Goal: Information Seeking & Learning: Find specific fact

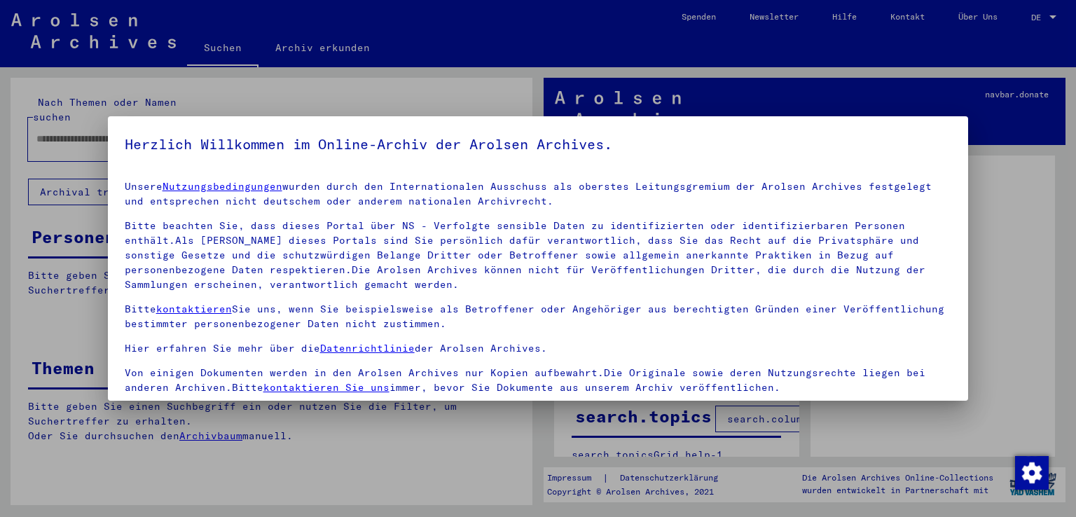
scroll to position [121, 0]
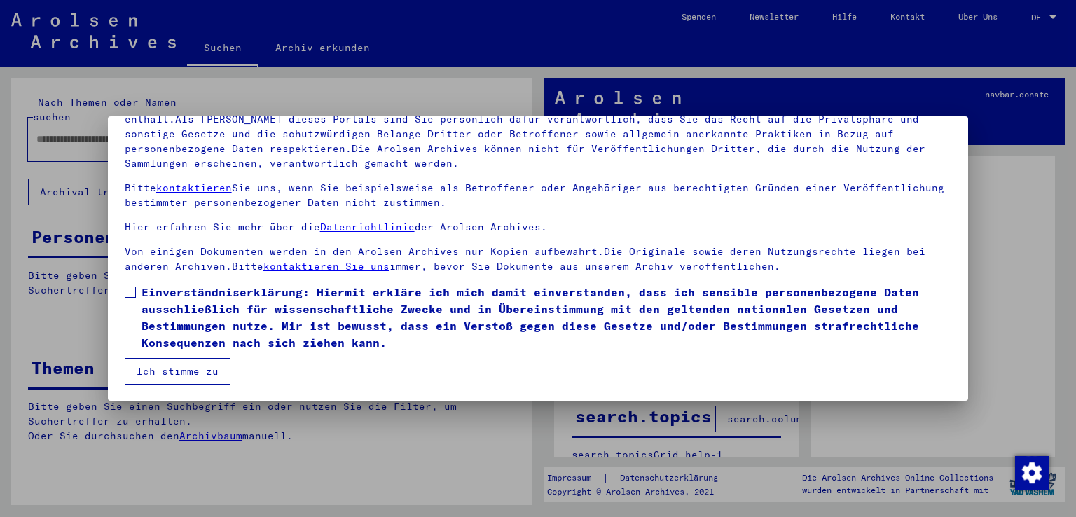
click at [130, 293] on span at bounding box center [130, 291] width 11 height 11
click at [159, 363] on button "Ich stimme zu" at bounding box center [178, 371] width 106 height 27
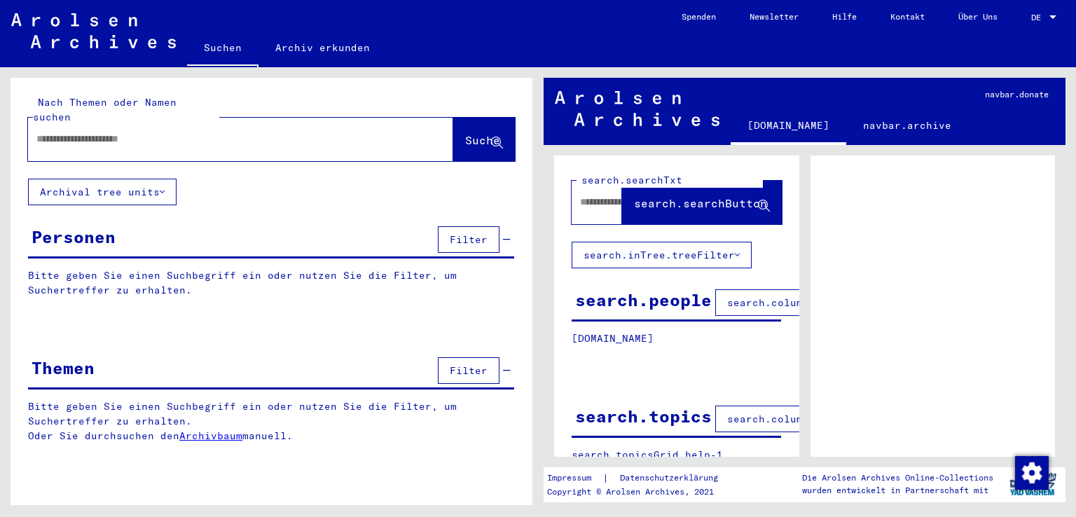
click at [190, 132] on input "text" at bounding box center [227, 139] width 383 height 15
click at [71, 132] on input "**********" at bounding box center [227, 139] width 383 height 15
click at [465, 133] on span "Suche" at bounding box center [482, 140] width 35 height 14
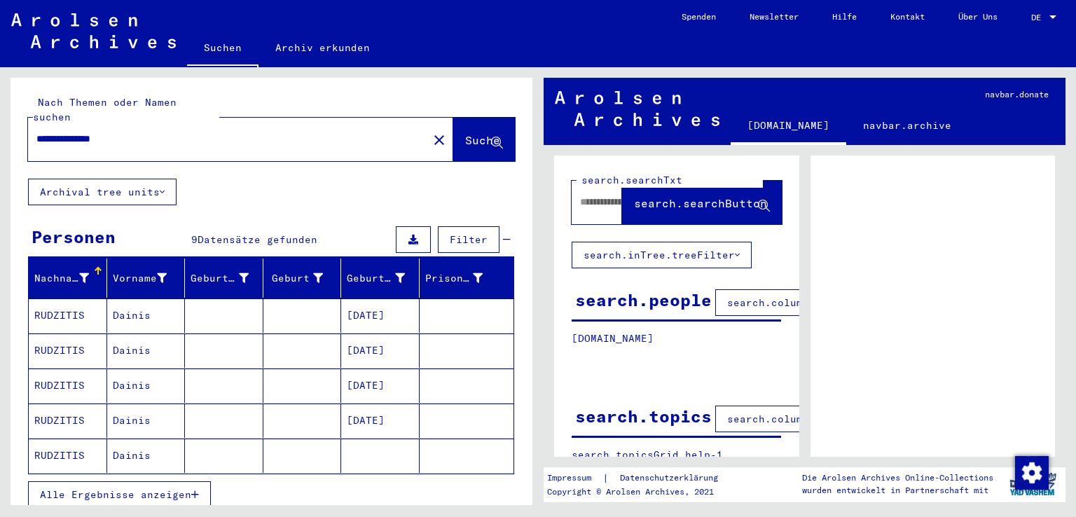
click at [70, 443] on mat-cell "RUDZITIS" at bounding box center [68, 455] width 78 height 34
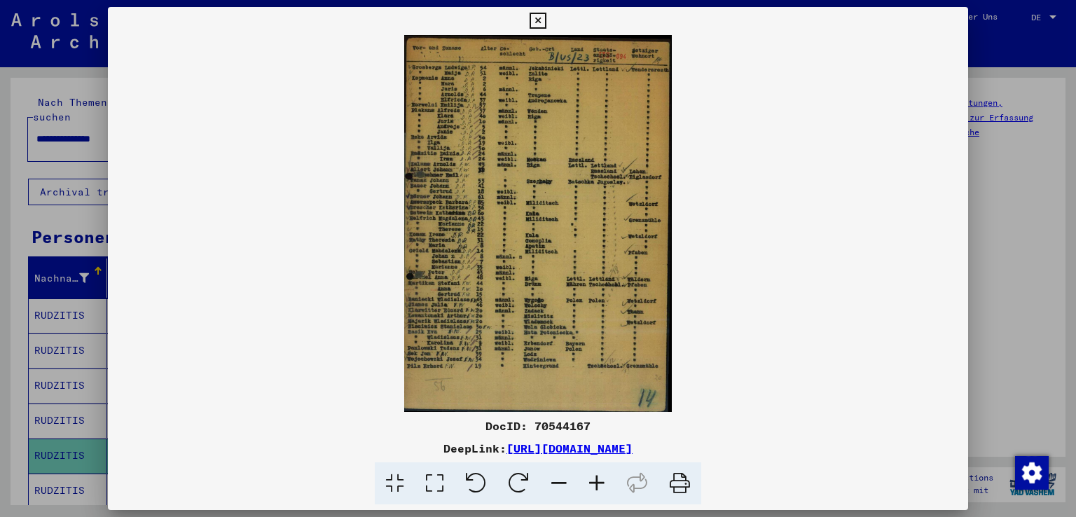
click at [595, 482] on icon at bounding box center [597, 483] width 38 height 43
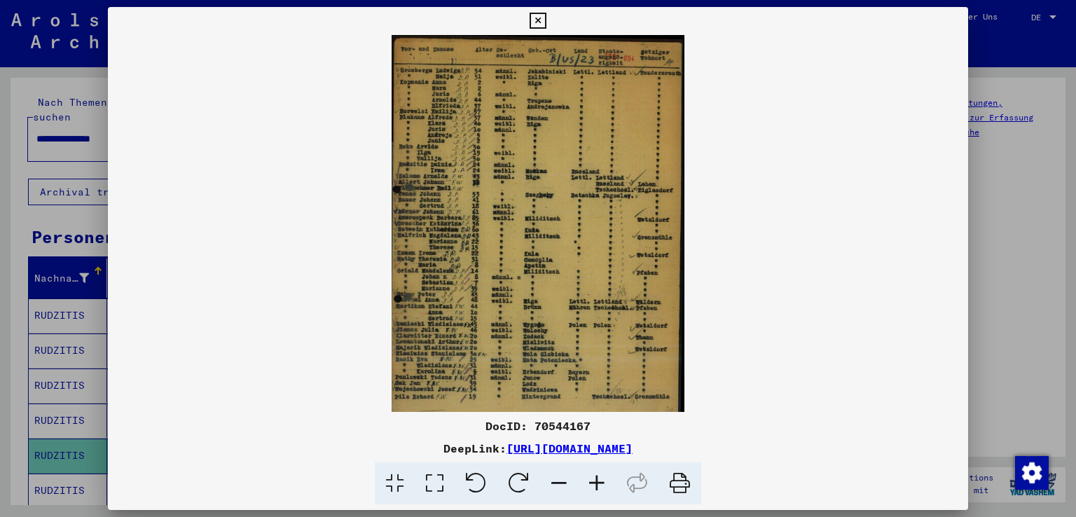
click at [595, 482] on icon at bounding box center [597, 483] width 38 height 43
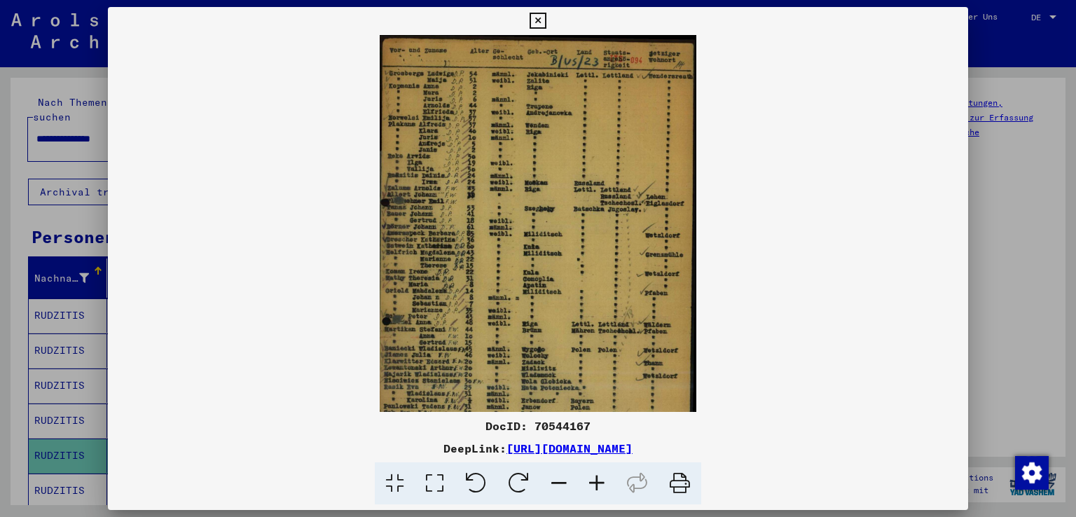
click at [595, 482] on icon at bounding box center [597, 483] width 38 height 43
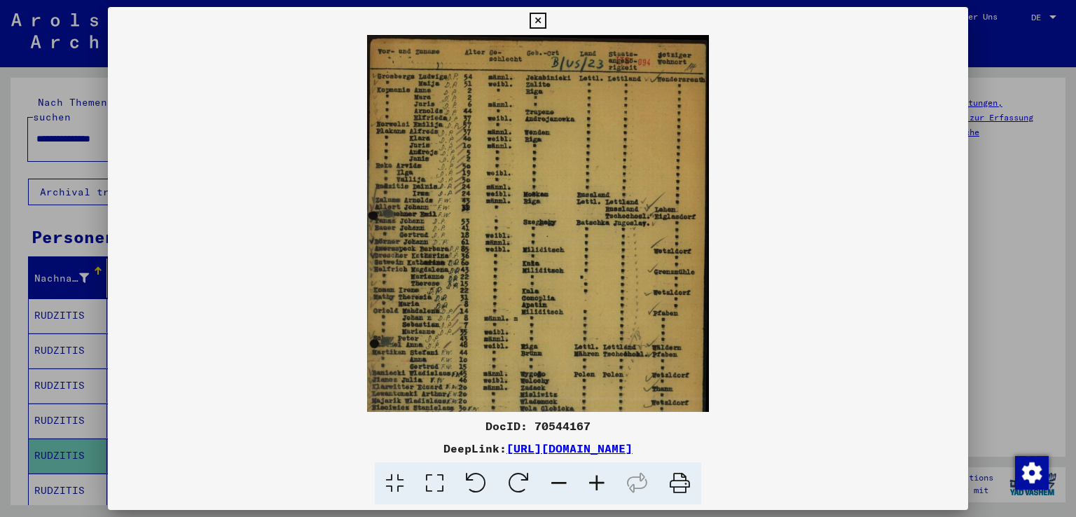
click at [595, 482] on icon at bounding box center [597, 483] width 38 height 43
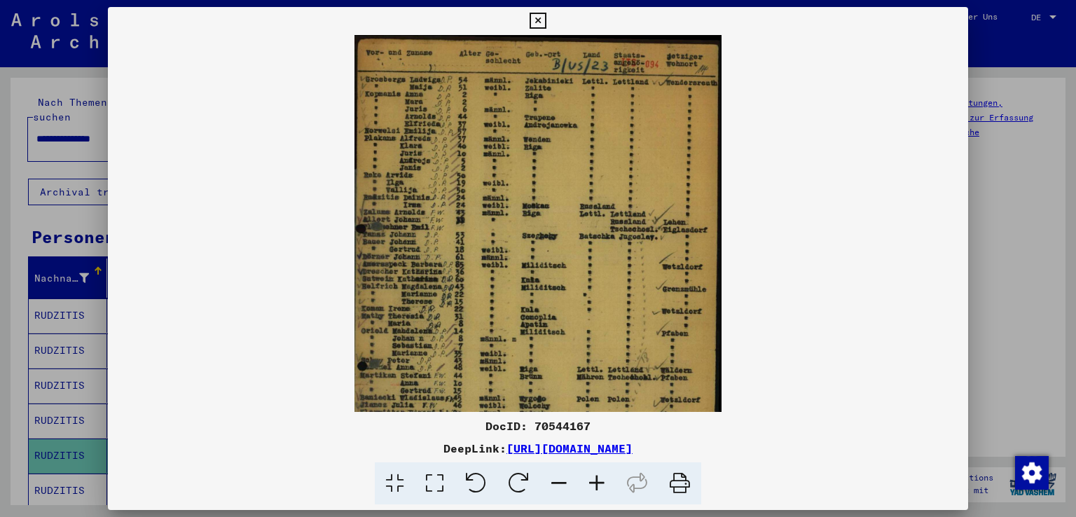
click at [595, 482] on icon at bounding box center [597, 483] width 38 height 43
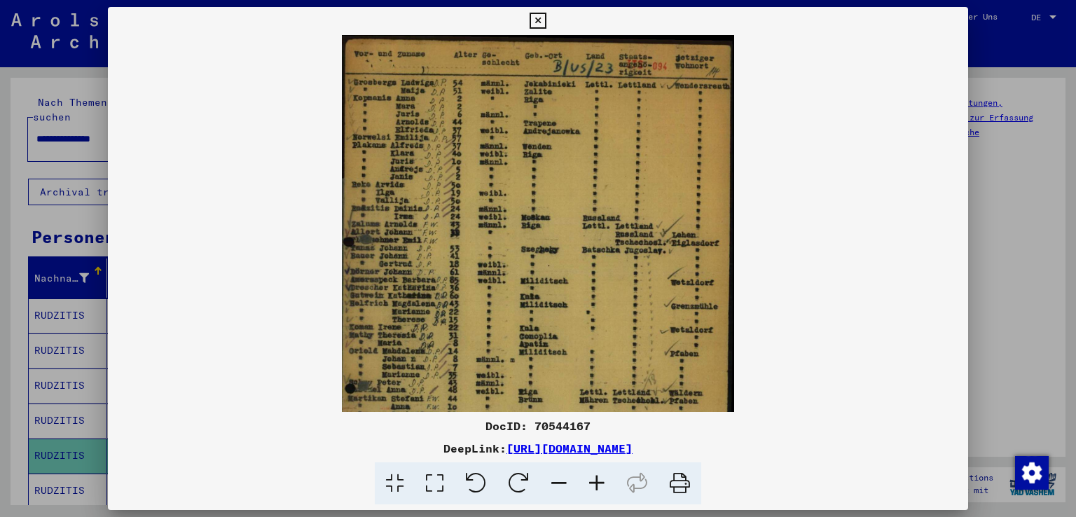
click at [595, 482] on icon at bounding box center [597, 483] width 38 height 43
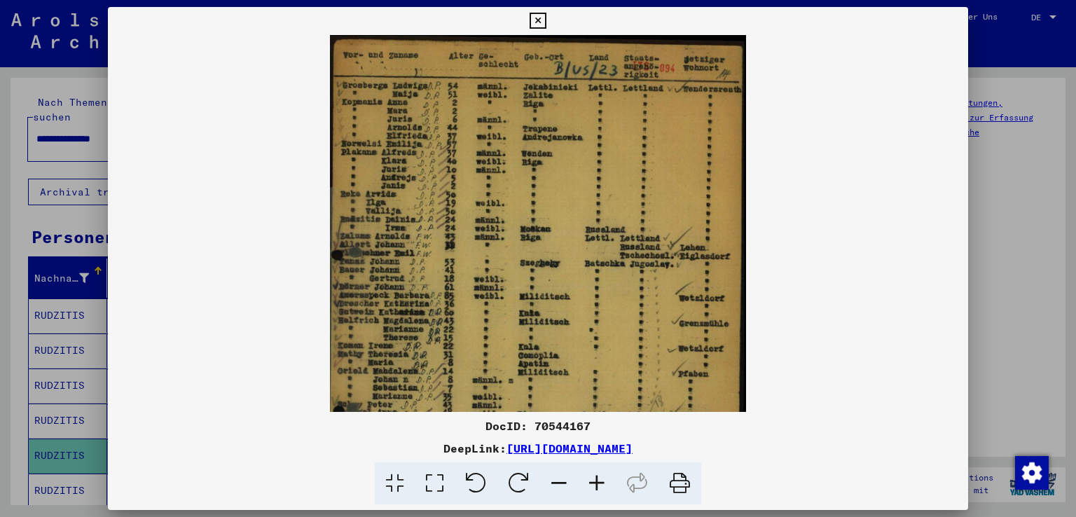
click at [595, 482] on icon at bounding box center [597, 483] width 38 height 43
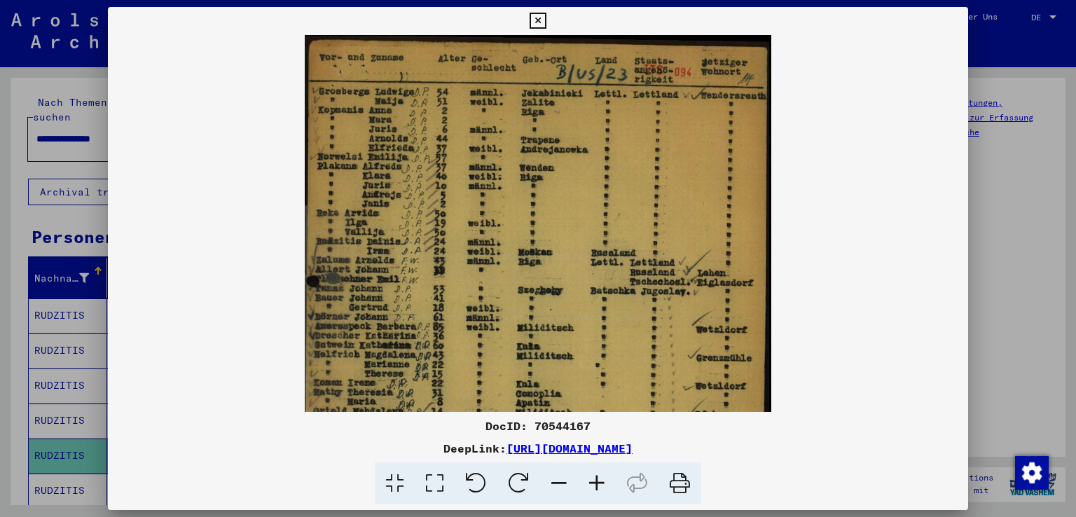
click at [595, 482] on icon at bounding box center [597, 483] width 38 height 43
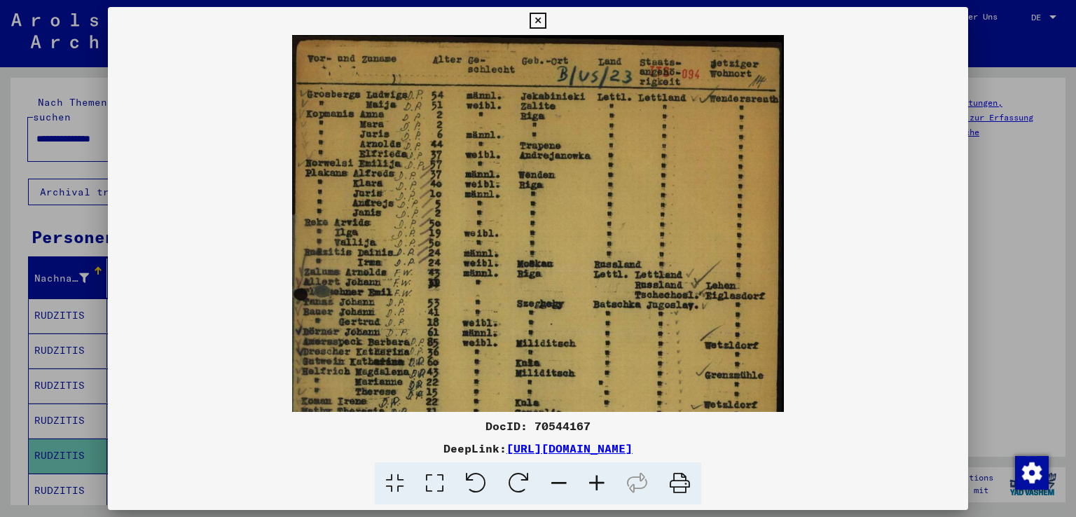
click at [539, 20] on icon at bounding box center [537, 21] width 16 height 17
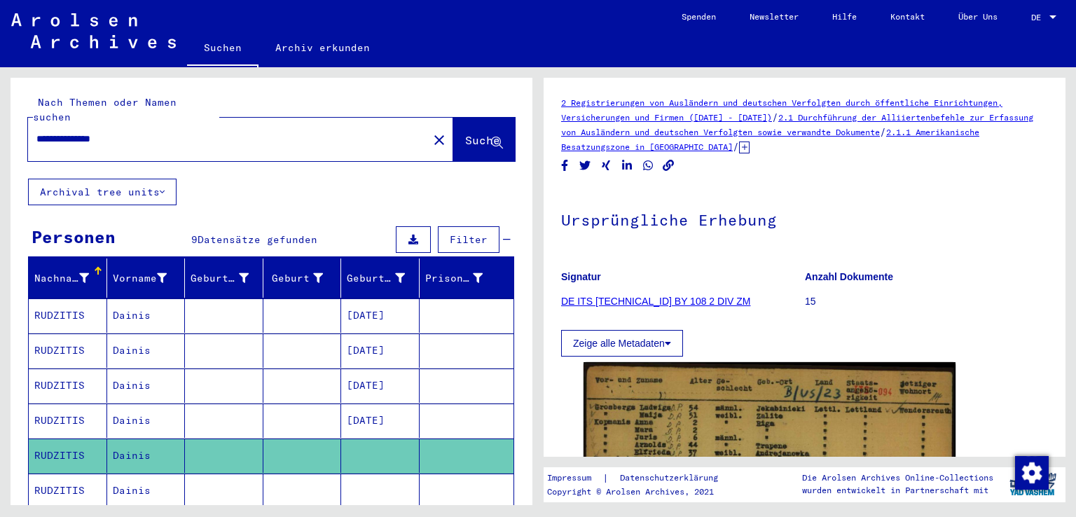
click at [92, 132] on input "**********" at bounding box center [227, 139] width 383 height 15
click at [465, 134] on span "Suche" at bounding box center [484, 141] width 38 height 15
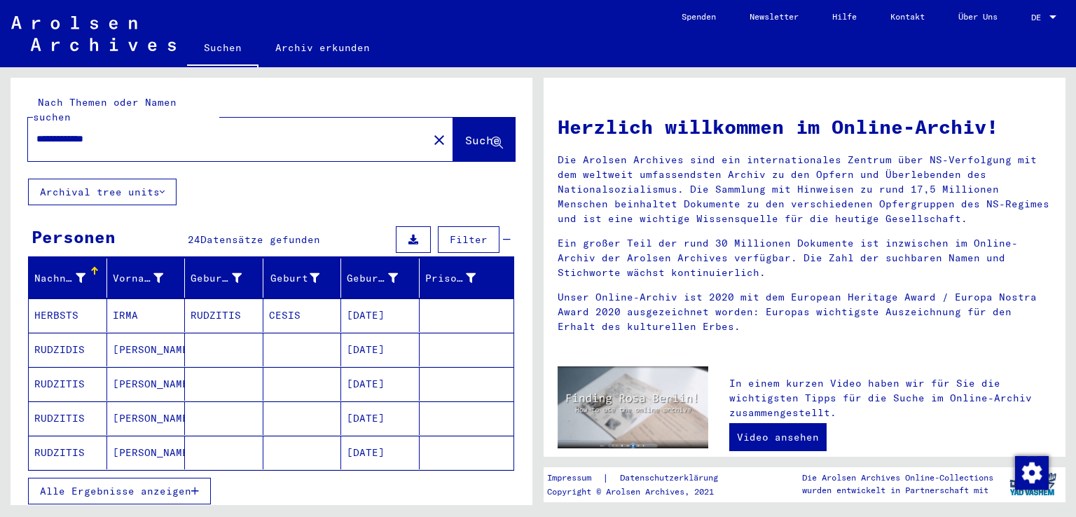
click at [164, 485] on span "Alle Ergebnisse anzeigen" at bounding box center [115, 491] width 151 height 13
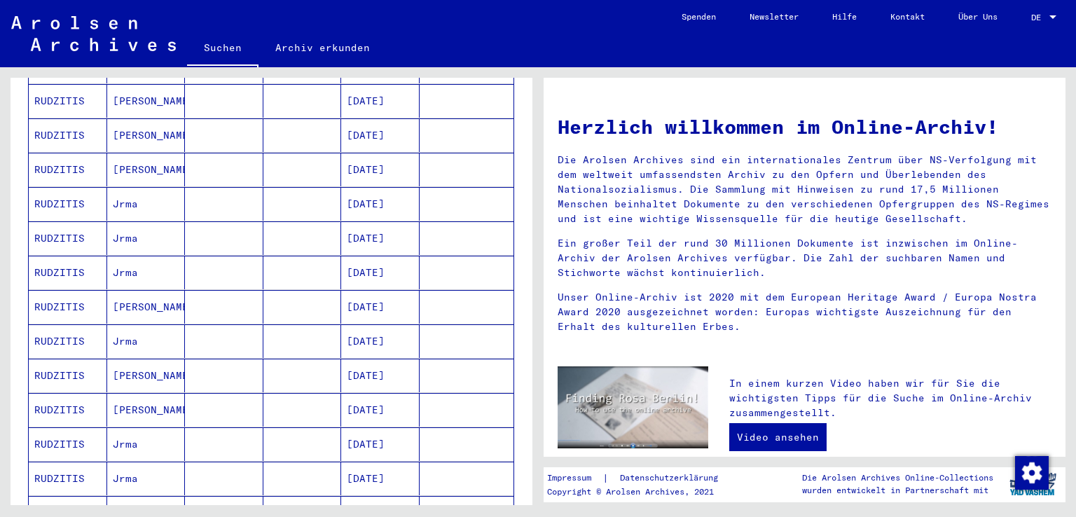
scroll to position [292, 0]
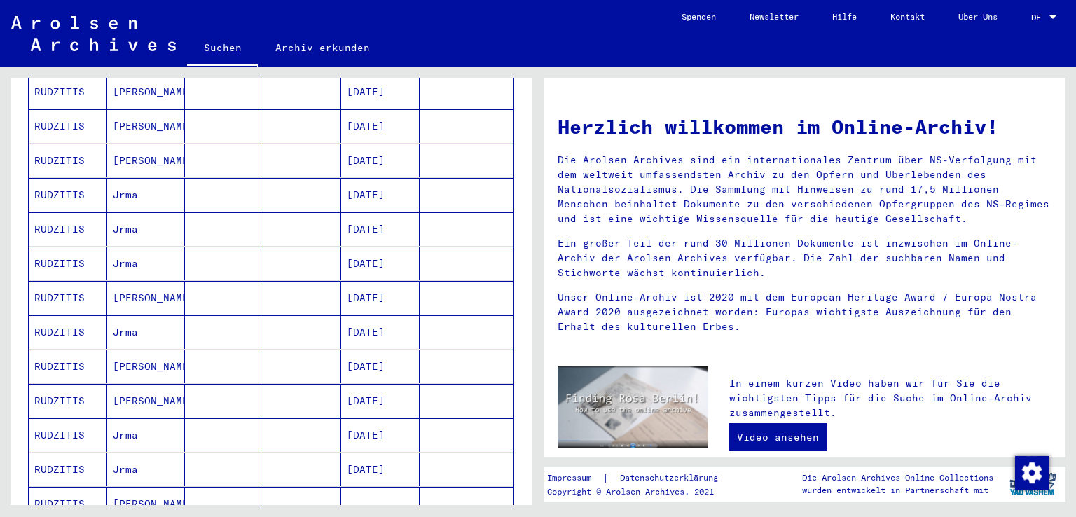
click at [67, 281] on mat-cell "RUDZITIS" at bounding box center [68, 298] width 78 height 34
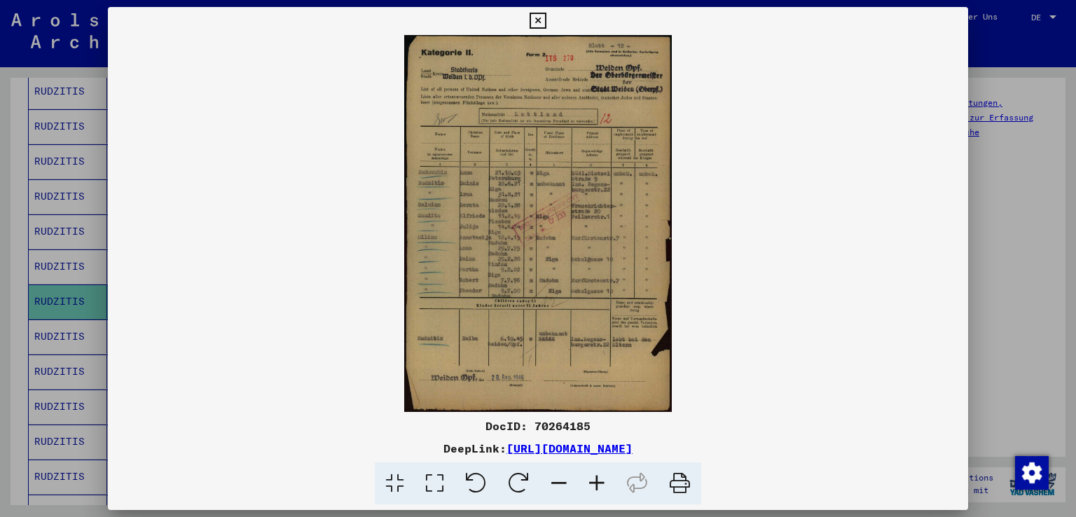
click at [594, 482] on icon at bounding box center [597, 483] width 38 height 43
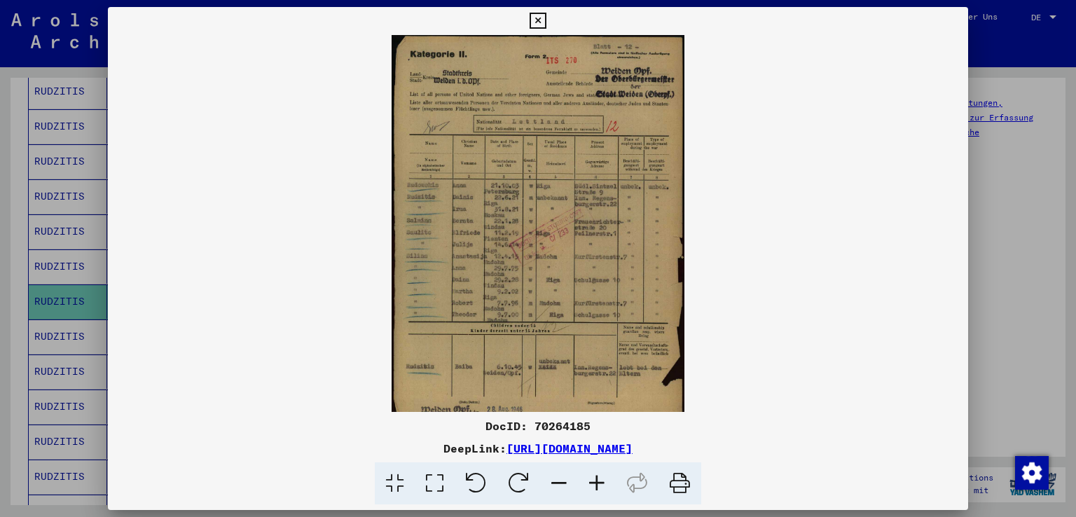
click at [594, 482] on icon at bounding box center [597, 483] width 38 height 43
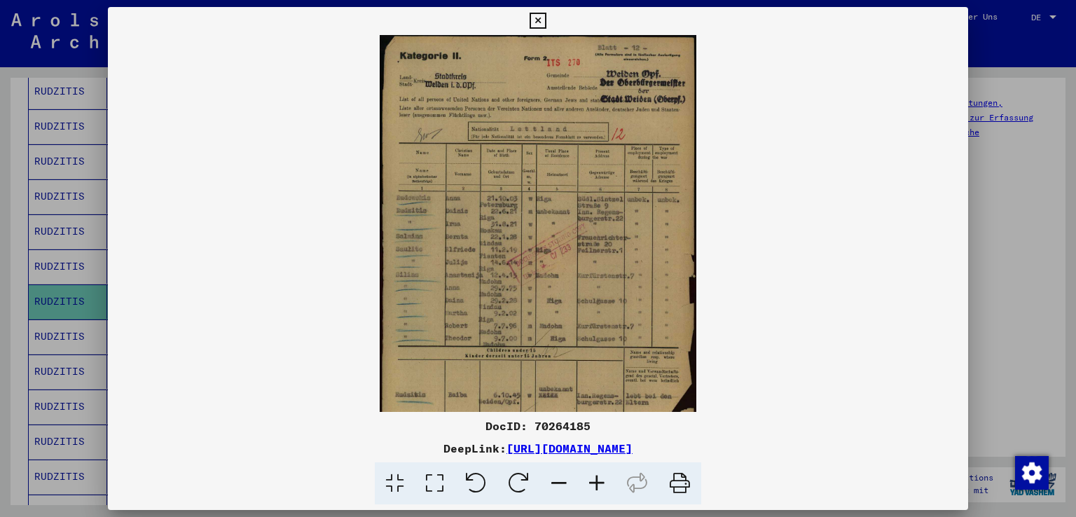
click at [594, 482] on icon at bounding box center [597, 483] width 38 height 43
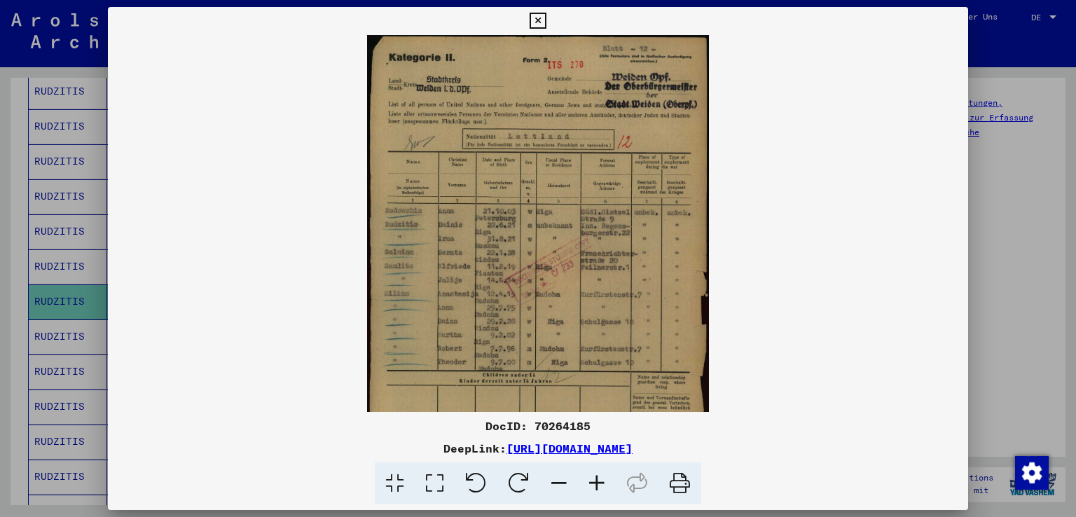
click at [594, 482] on icon at bounding box center [597, 483] width 38 height 43
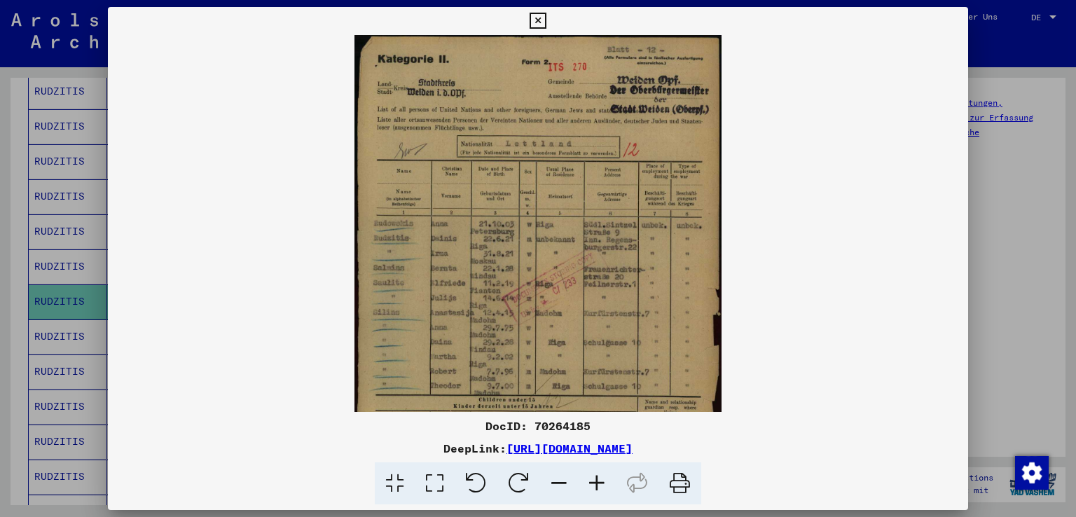
click at [594, 482] on icon at bounding box center [597, 483] width 38 height 43
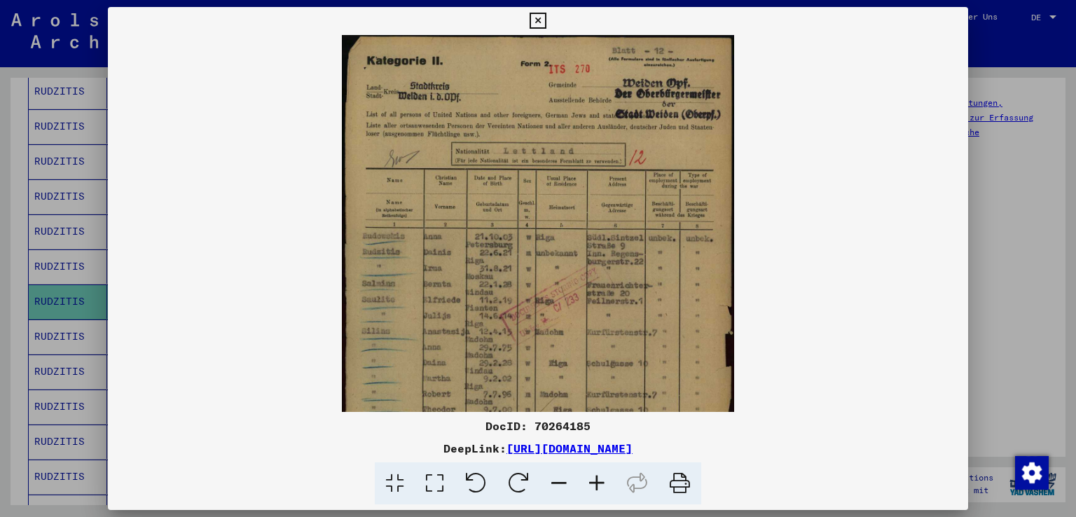
click at [594, 482] on icon at bounding box center [597, 483] width 38 height 43
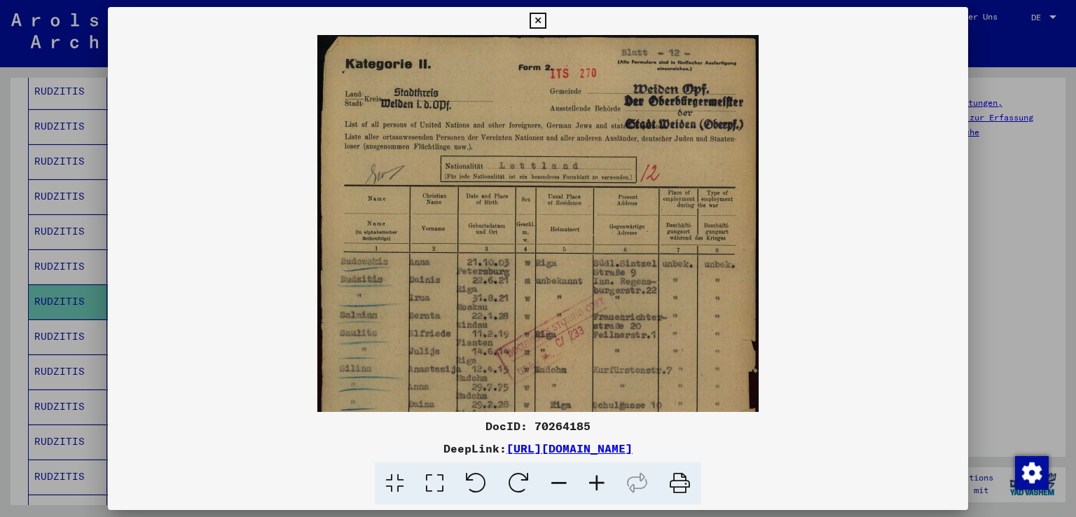
click at [594, 482] on icon at bounding box center [597, 483] width 38 height 43
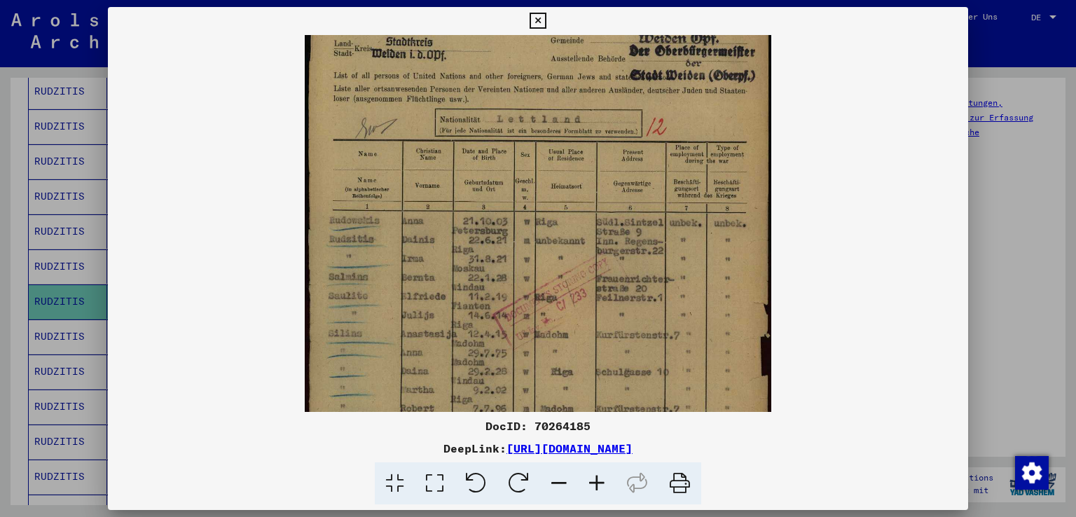
scroll to position [60, 0]
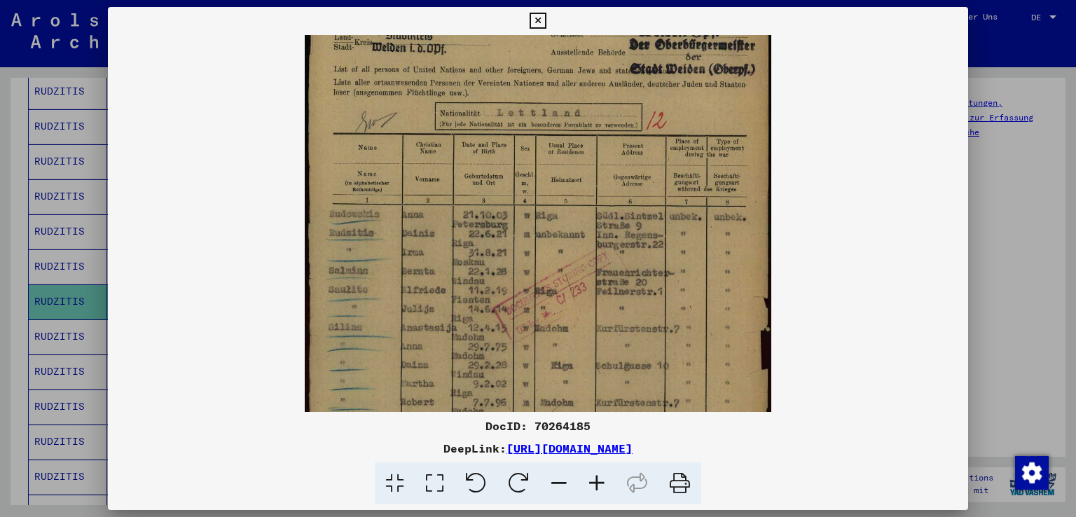
drag, startPoint x: 531, startPoint y: 369, endPoint x: 517, endPoint y: 312, distance: 59.3
click at [517, 312] on img at bounding box center [538, 303] width 466 height 657
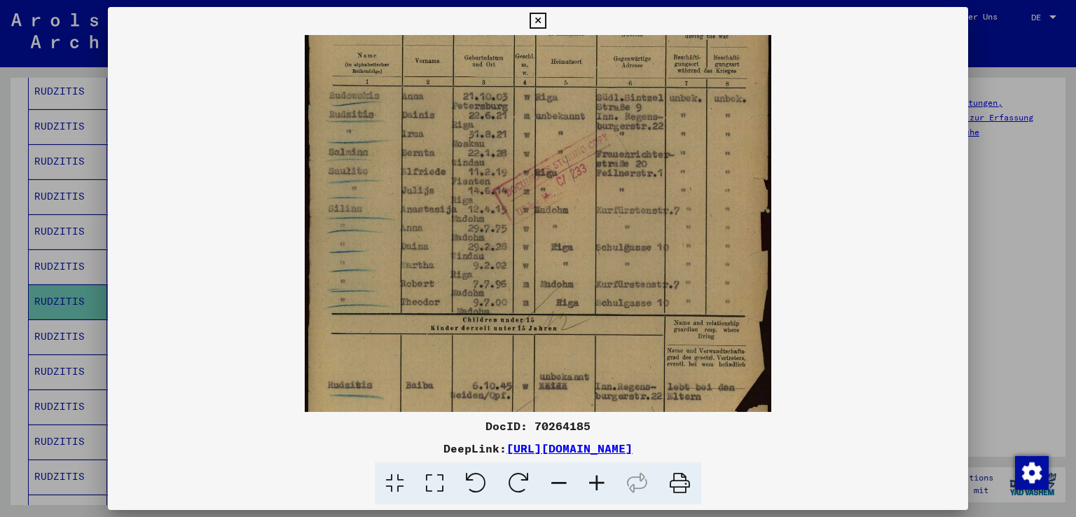
scroll to position [178, 0]
drag, startPoint x: 501, startPoint y: 326, endPoint x: 488, endPoint y: 218, distance: 107.9
click at [488, 218] on img at bounding box center [538, 185] width 466 height 657
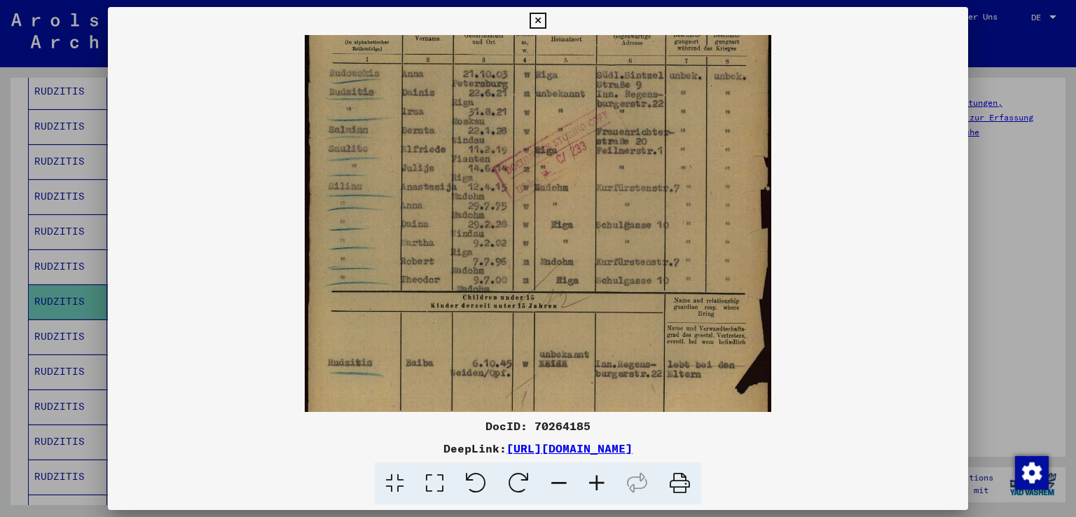
scroll to position [242, 0]
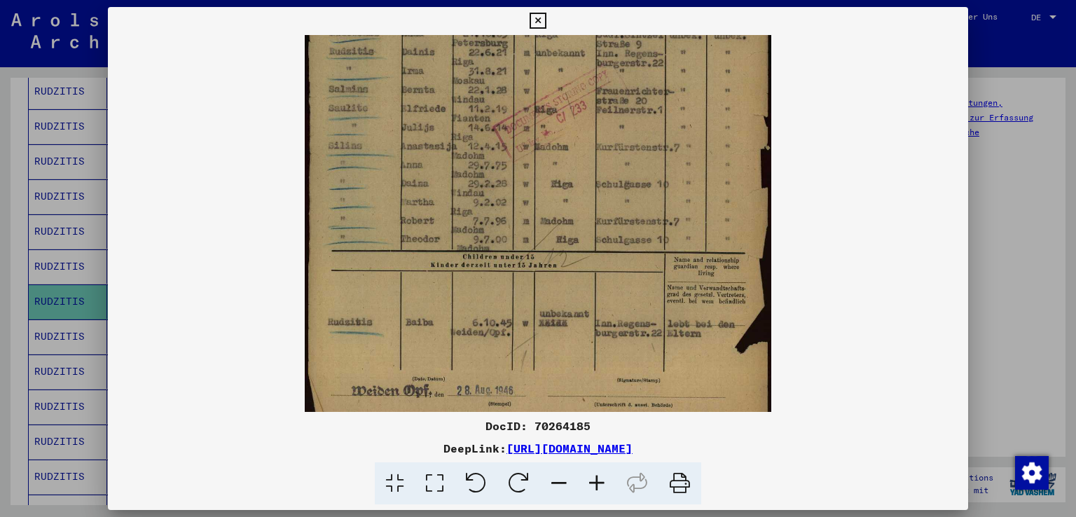
drag, startPoint x: 551, startPoint y: 363, endPoint x: 541, endPoint y: 306, distance: 57.6
click at [541, 306] on img at bounding box center [538, 121] width 466 height 657
click at [536, 15] on icon at bounding box center [537, 21] width 16 height 17
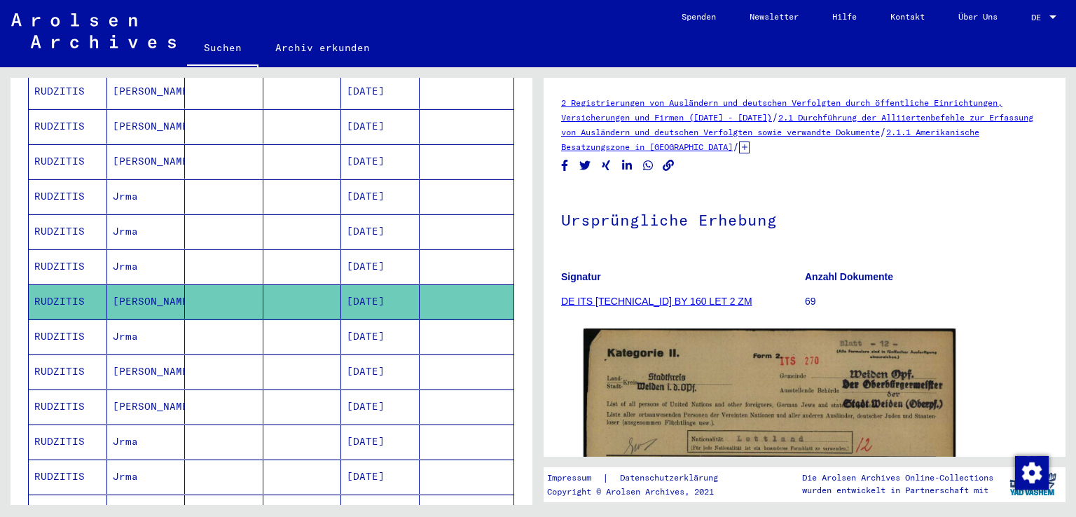
click at [62, 319] on mat-cell "RUDZITIS" at bounding box center [68, 336] width 78 height 34
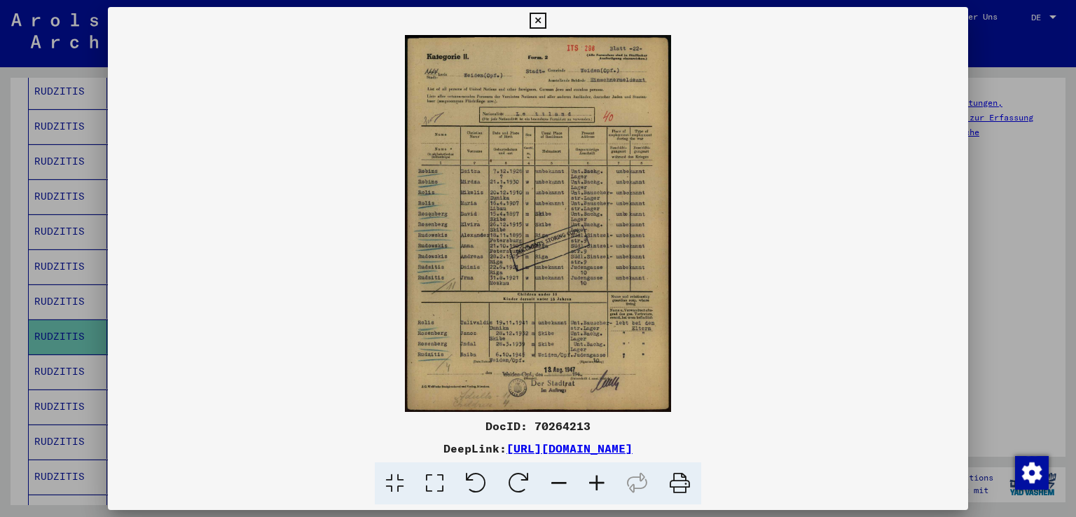
click at [537, 20] on icon at bounding box center [537, 21] width 16 height 17
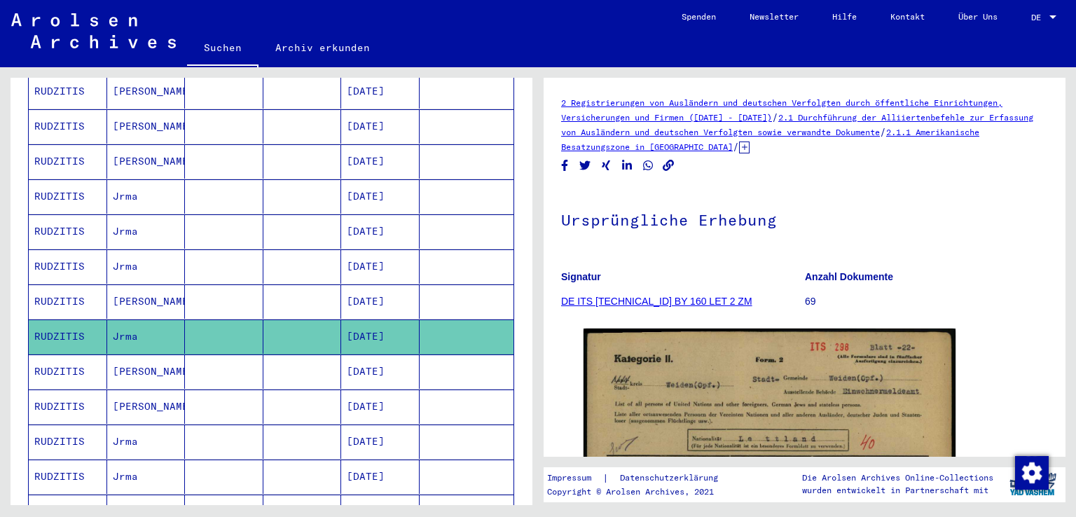
click at [53, 354] on mat-cell "RUDZITIS" at bounding box center [68, 371] width 78 height 34
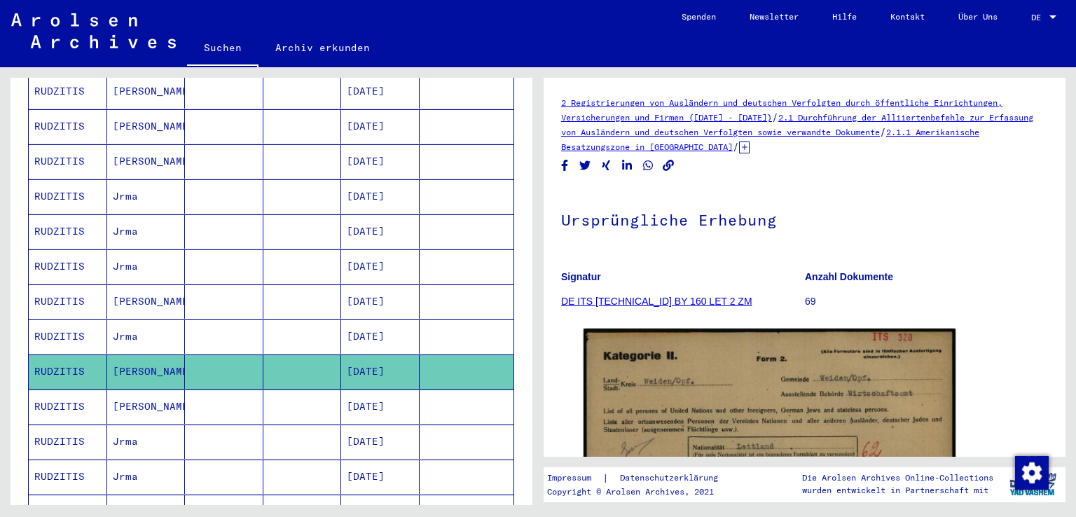
click at [73, 390] on mat-cell "RUDZITIS" at bounding box center [68, 406] width 78 height 34
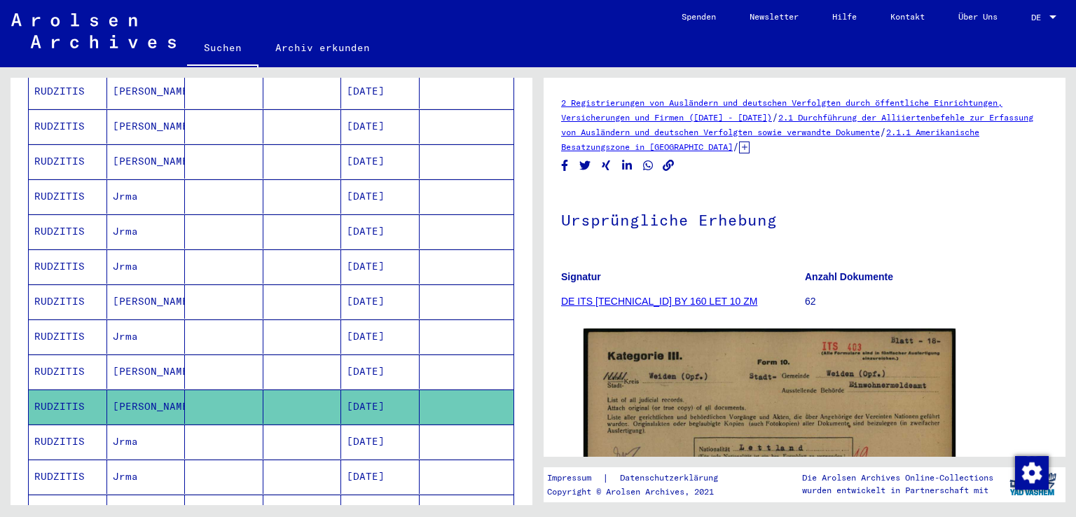
click at [71, 429] on mat-cell "RUDZITIS" at bounding box center [68, 441] width 78 height 34
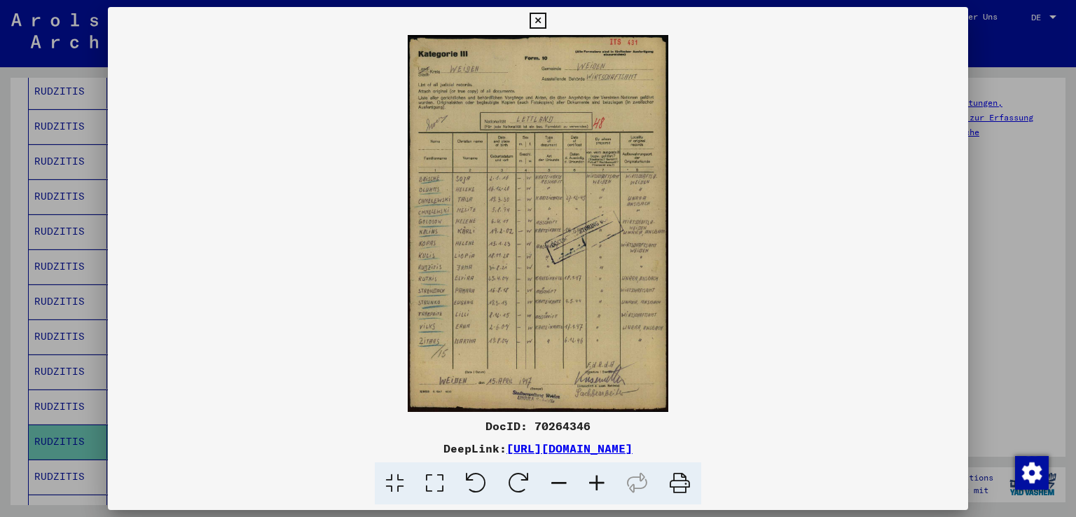
click at [602, 485] on icon at bounding box center [597, 483] width 38 height 43
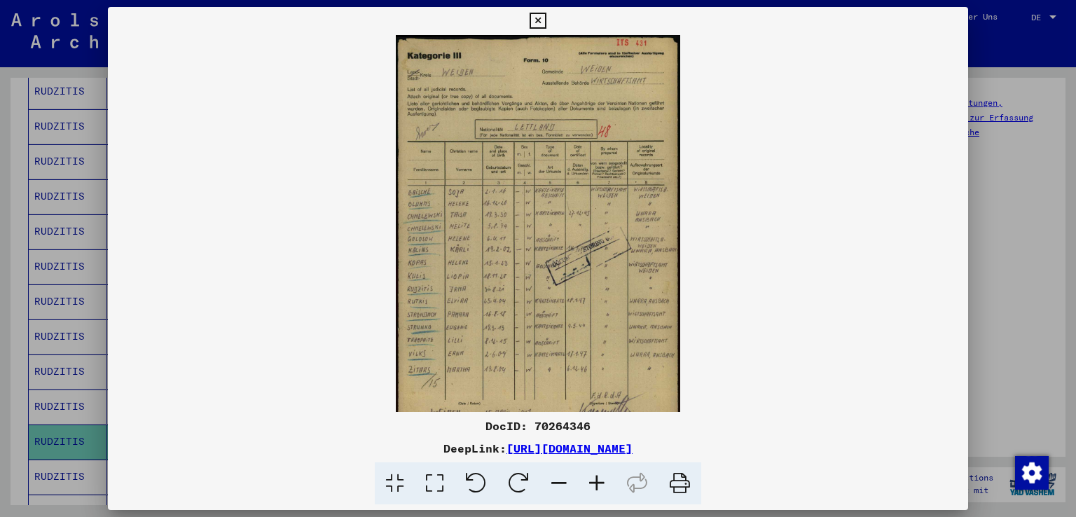
click at [602, 485] on icon at bounding box center [597, 483] width 38 height 43
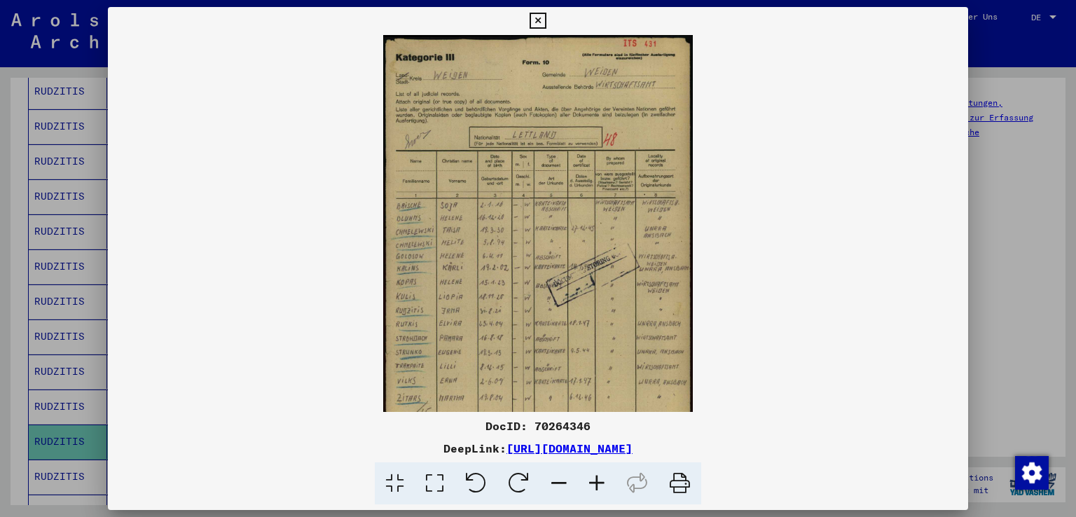
click at [602, 485] on icon at bounding box center [597, 483] width 38 height 43
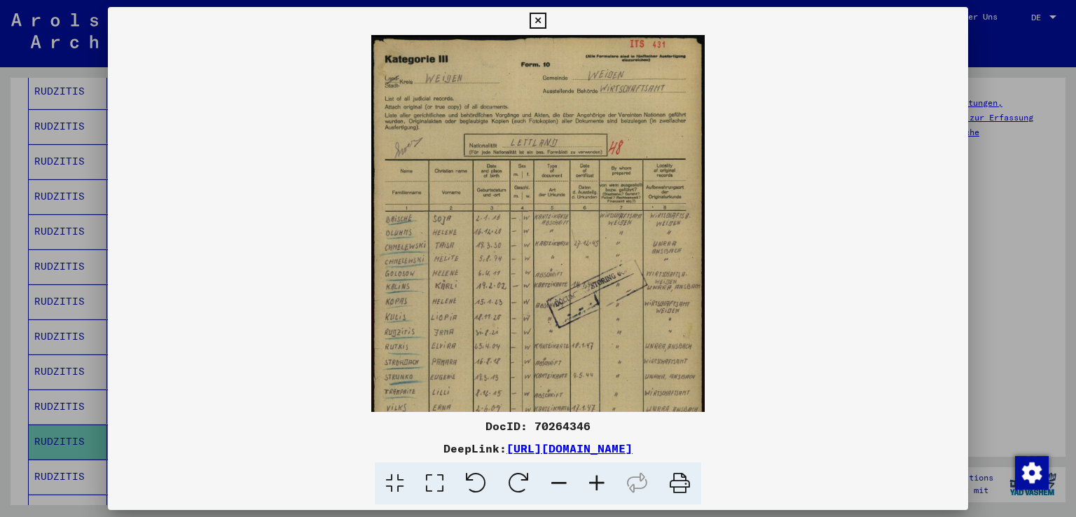
click at [602, 485] on icon at bounding box center [597, 483] width 38 height 43
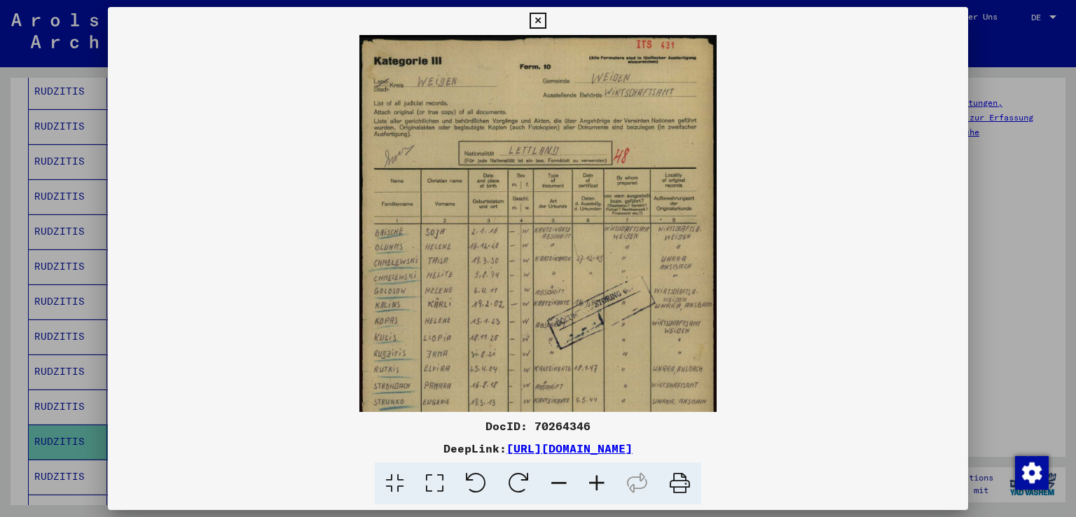
click at [602, 485] on icon at bounding box center [597, 483] width 38 height 43
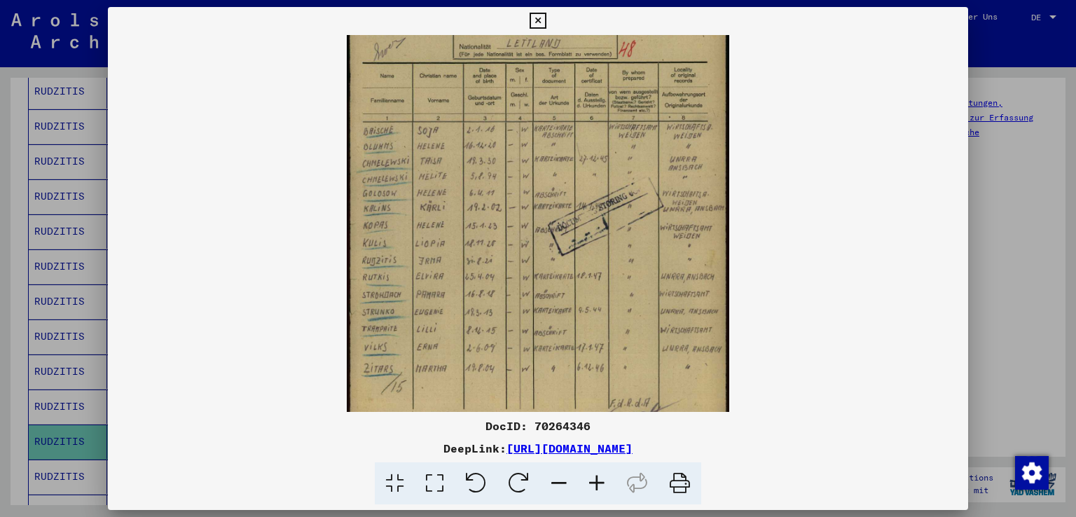
scroll to position [130, 0]
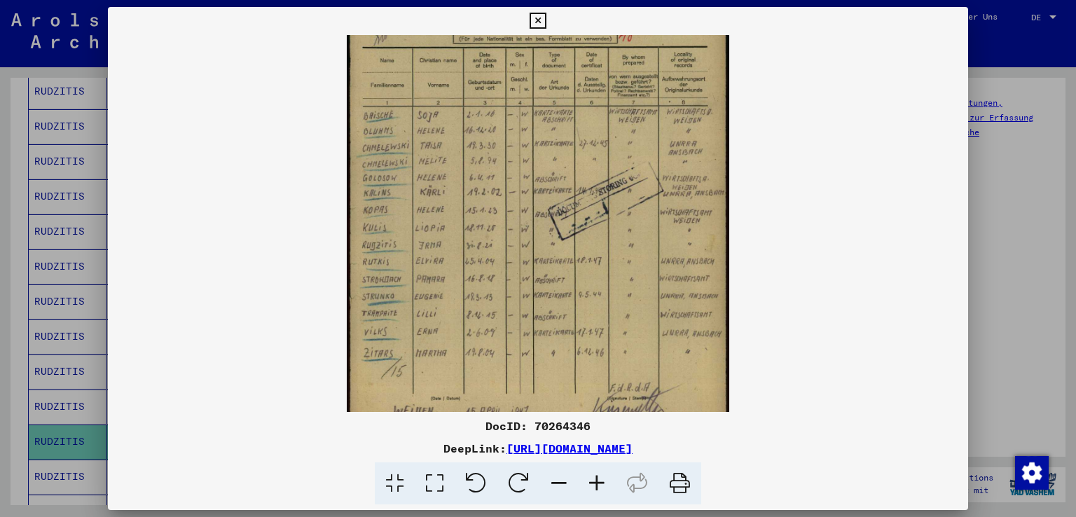
drag, startPoint x: 438, startPoint y: 352, endPoint x: 433, endPoint y: 224, distance: 128.2
click at [433, 224] on img at bounding box center [538, 181] width 382 height 552
click at [538, 20] on icon at bounding box center [537, 21] width 16 height 17
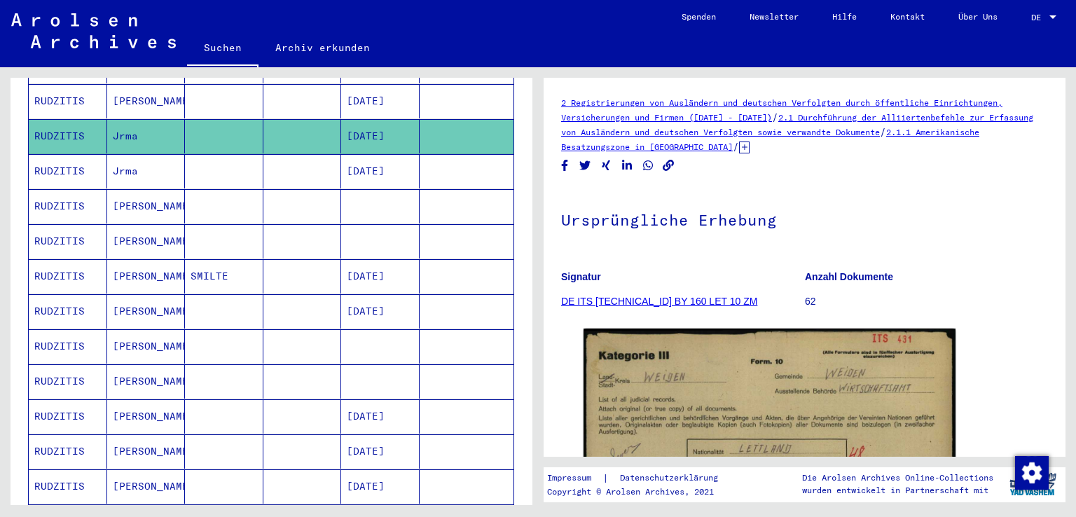
scroll to position [590, 0]
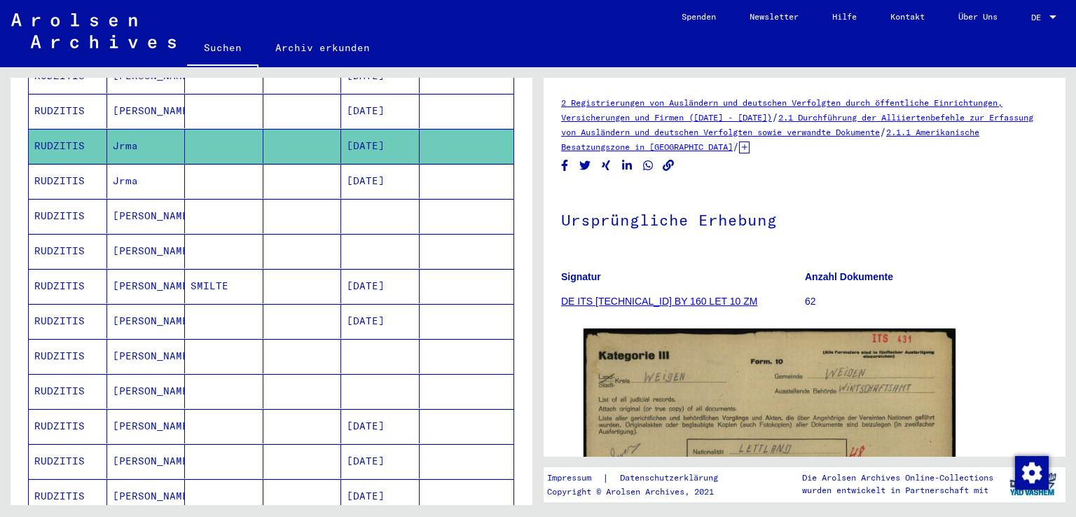
click at [70, 304] on mat-cell "RUDZITIS" at bounding box center [68, 321] width 78 height 34
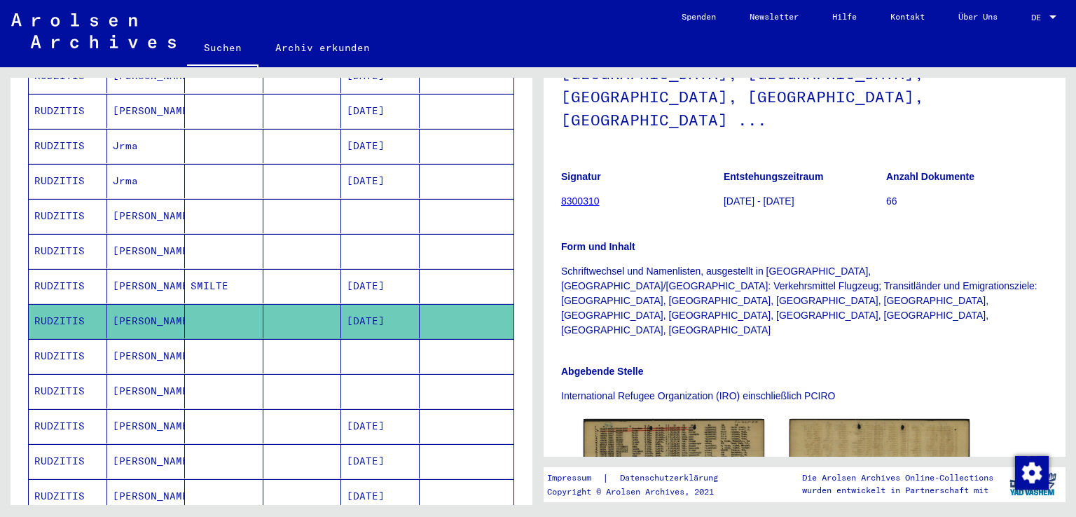
scroll to position [301, 0]
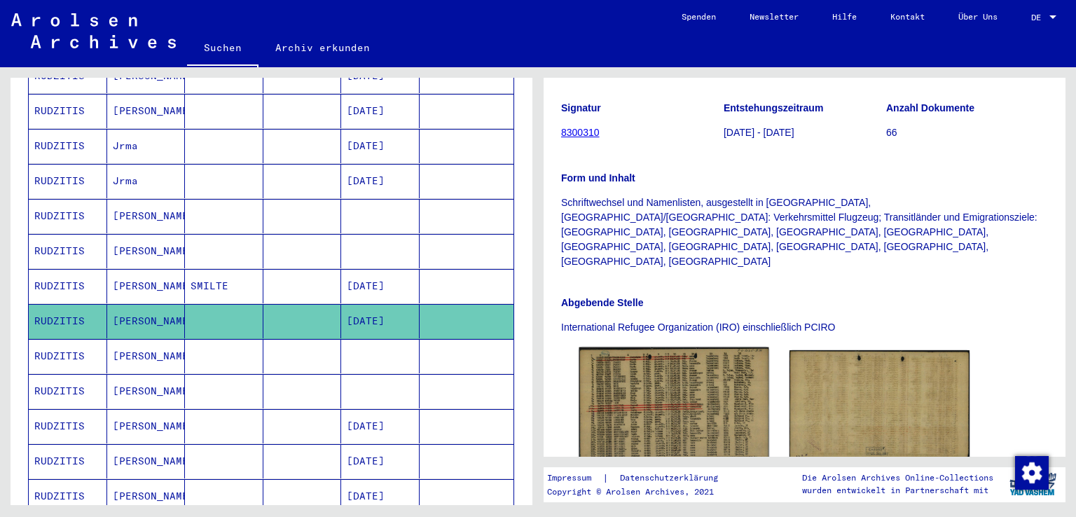
click at [613, 347] on img at bounding box center [673, 406] width 189 height 118
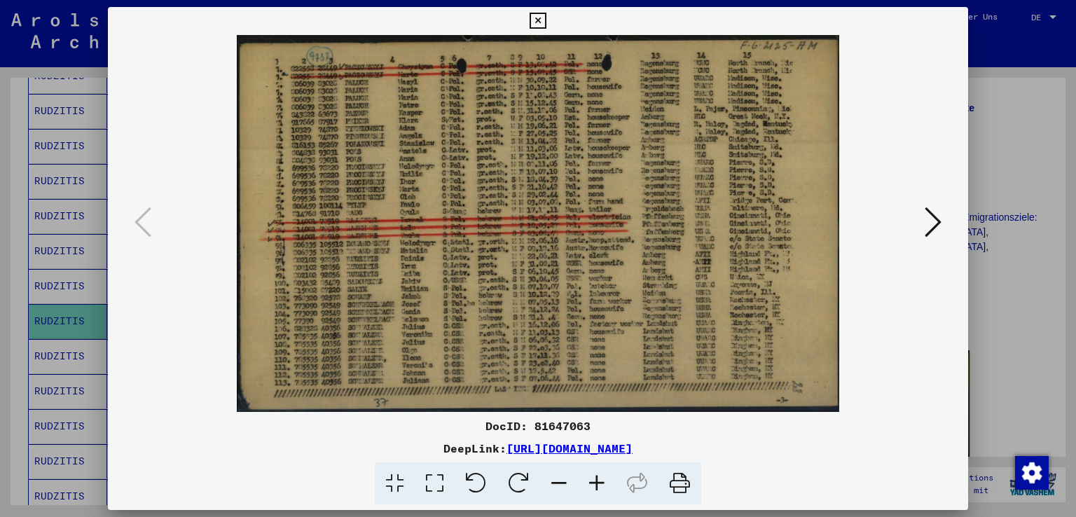
click at [601, 483] on icon at bounding box center [597, 483] width 38 height 43
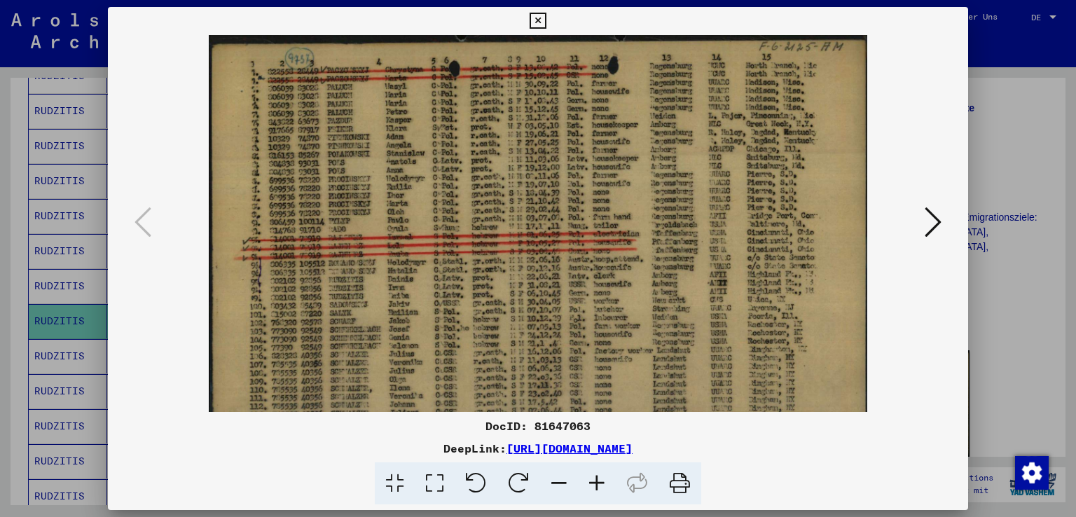
click at [601, 483] on icon at bounding box center [597, 483] width 38 height 43
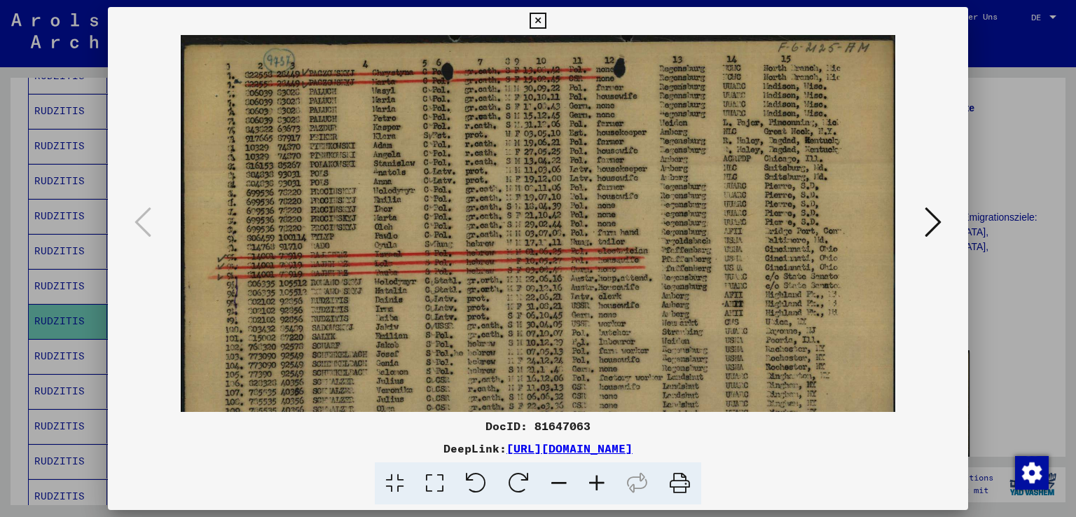
click at [601, 483] on icon at bounding box center [597, 483] width 38 height 43
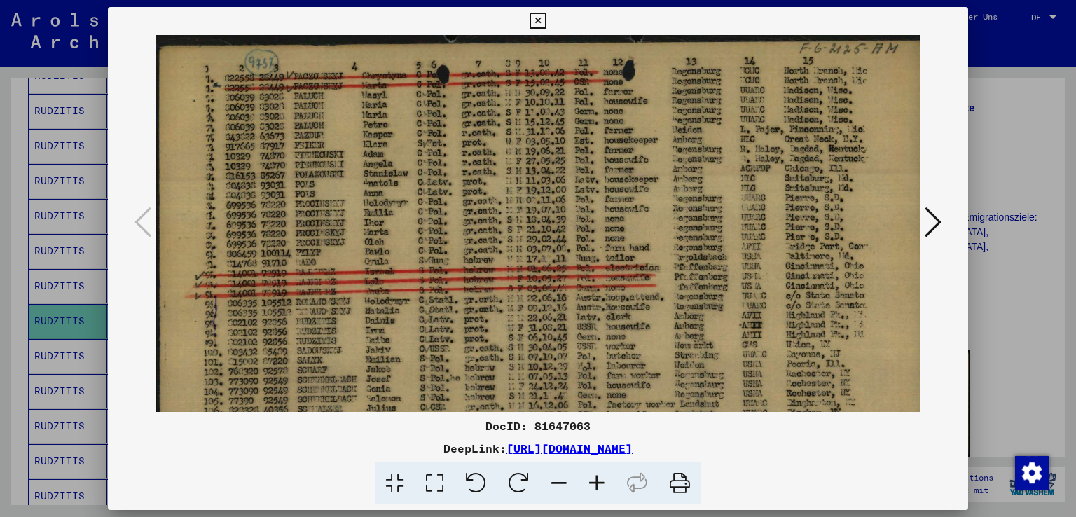
click at [601, 483] on icon at bounding box center [597, 483] width 38 height 43
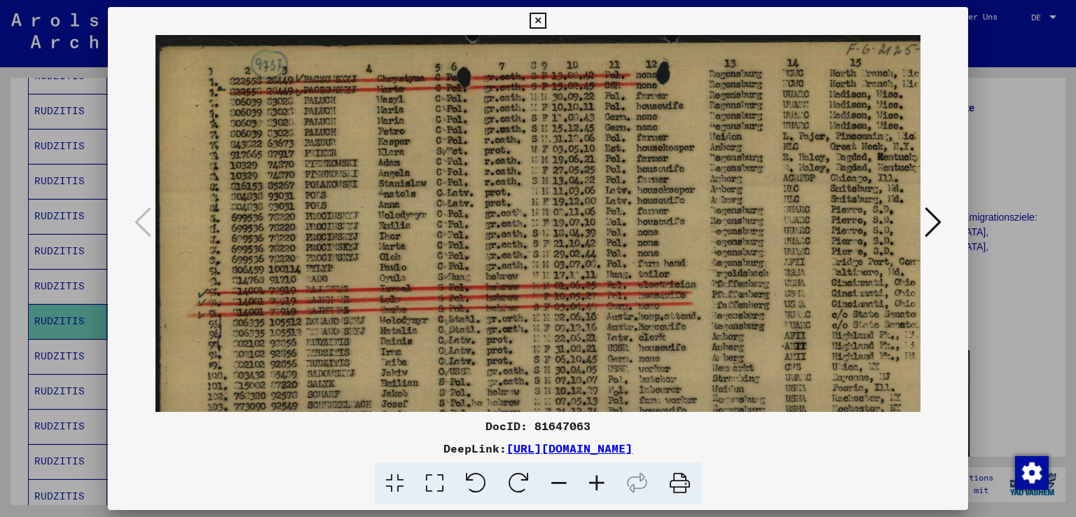
click at [601, 483] on icon at bounding box center [597, 483] width 38 height 43
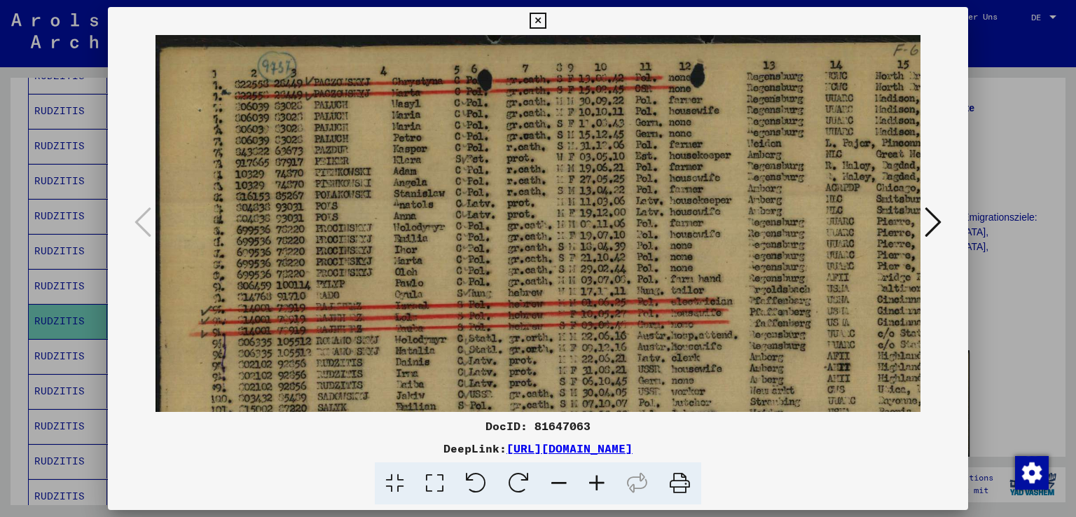
click at [601, 483] on icon at bounding box center [597, 483] width 38 height 43
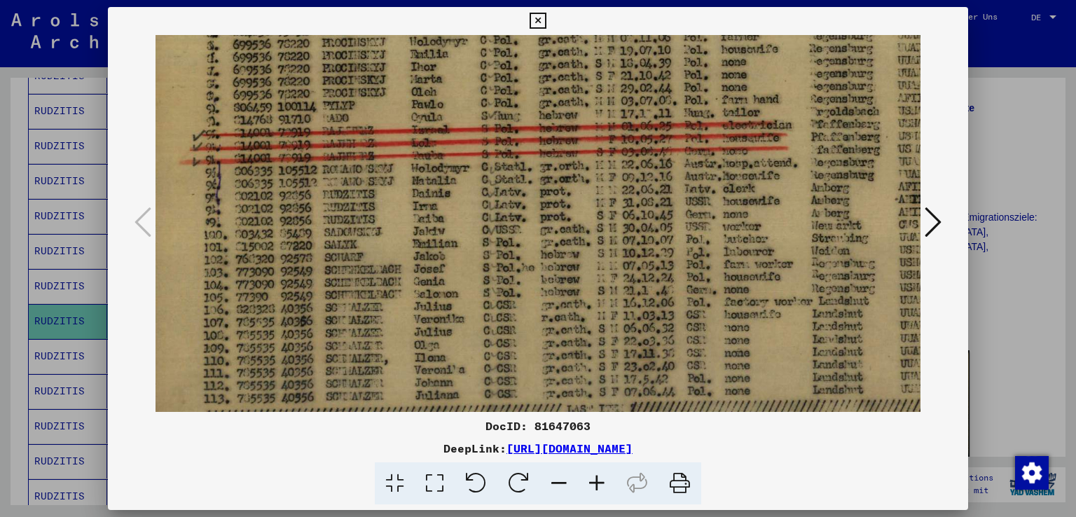
scroll to position [212, 14]
drag, startPoint x: 317, startPoint y: 365, endPoint x: 303, endPoint y: 155, distance: 210.6
click at [303, 155] on img at bounding box center [638, 134] width 995 height 622
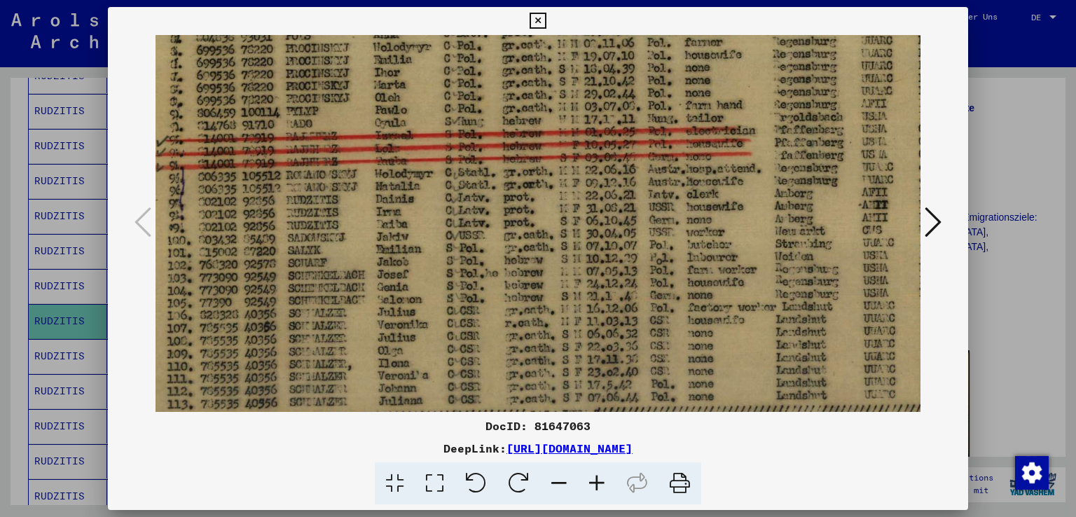
scroll to position [200, 80]
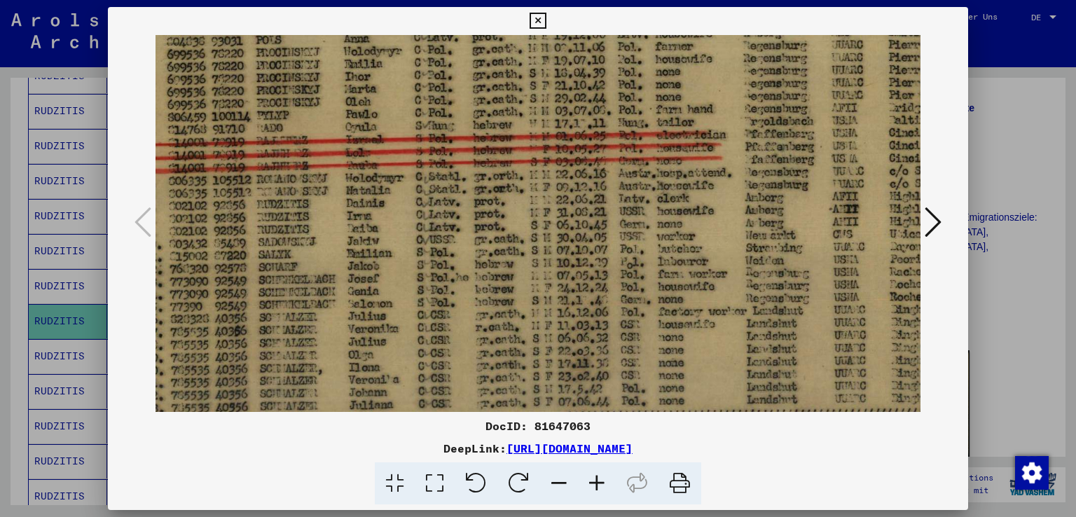
drag, startPoint x: 429, startPoint y: 308, endPoint x: 374, endPoint y: 319, distance: 55.8
click at [374, 319] on img at bounding box center [573, 146] width 995 height 622
click at [536, 18] on icon at bounding box center [537, 21] width 16 height 17
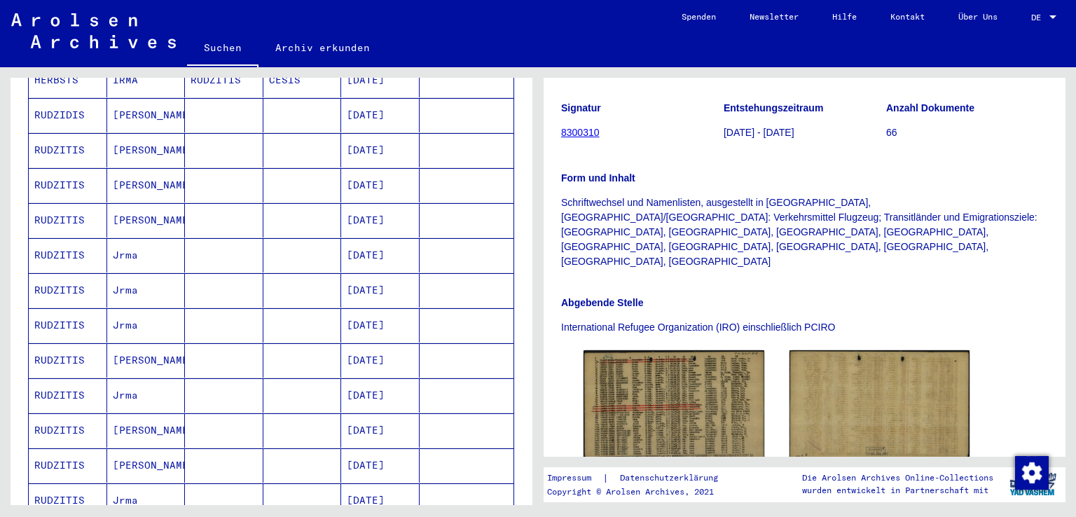
scroll to position [0, 0]
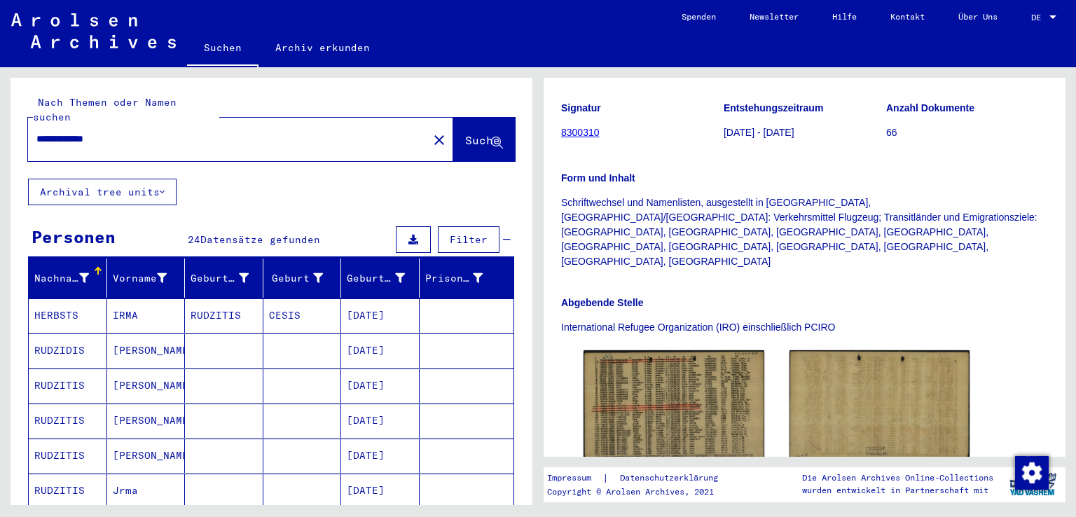
click at [92, 132] on input "**********" at bounding box center [227, 139] width 383 height 15
click at [465, 133] on span "Suche" at bounding box center [482, 140] width 35 height 14
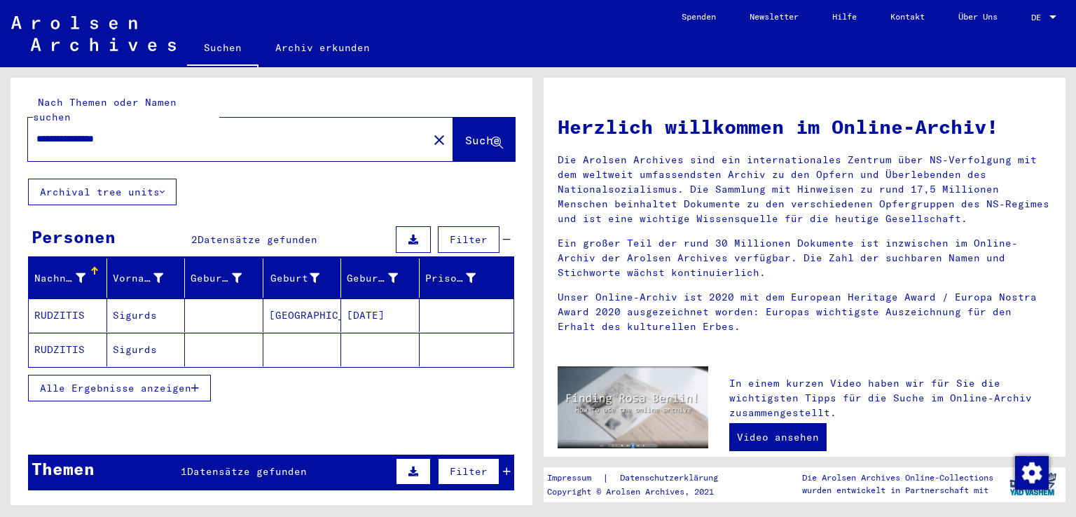
click at [62, 300] on mat-cell "RUDZITIS" at bounding box center [68, 315] width 78 height 34
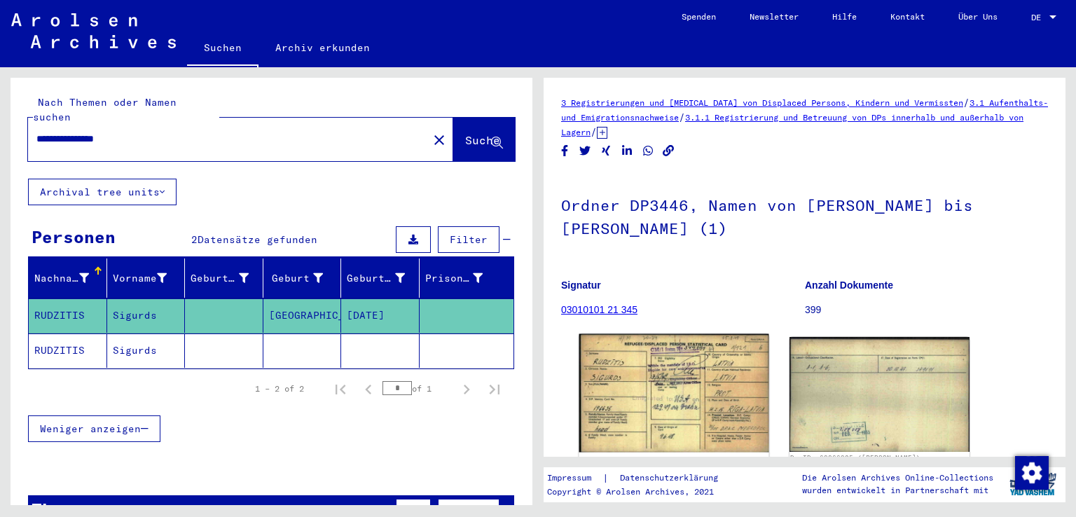
click at [657, 403] on img at bounding box center [673, 393] width 189 height 118
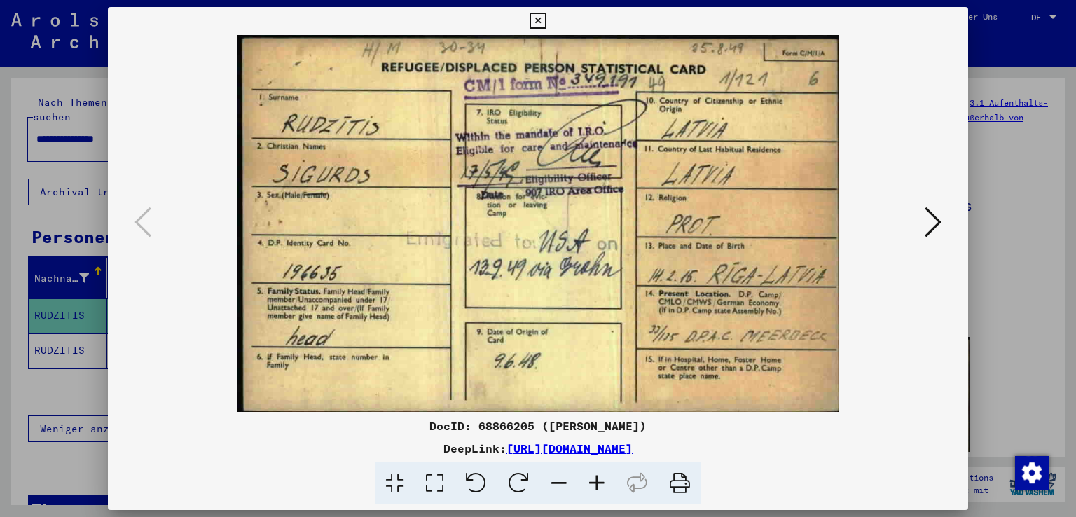
click at [538, 19] on icon at bounding box center [537, 21] width 16 height 17
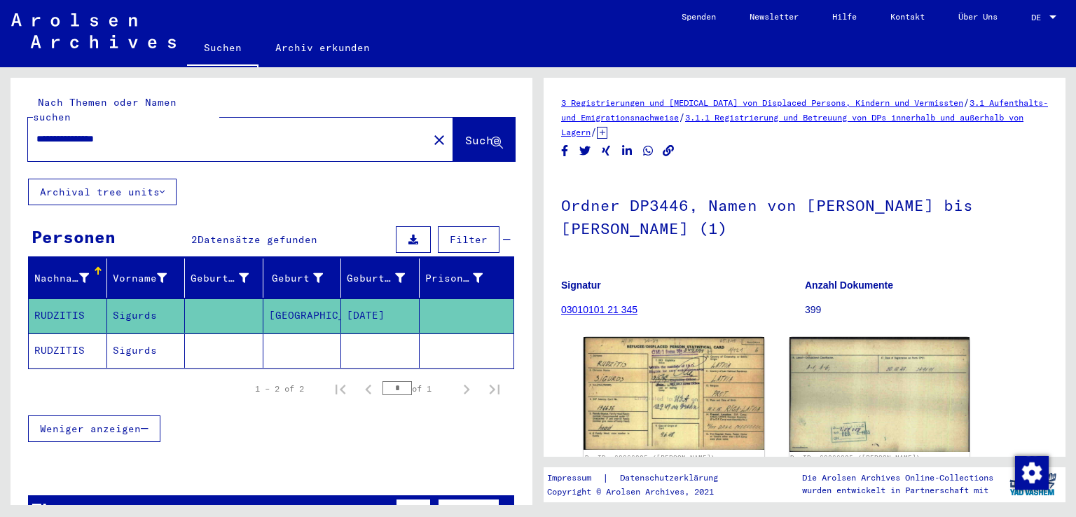
click at [67, 338] on mat-cell "RUDZITIS" at bounding box center [68, 350] width 78 height 34
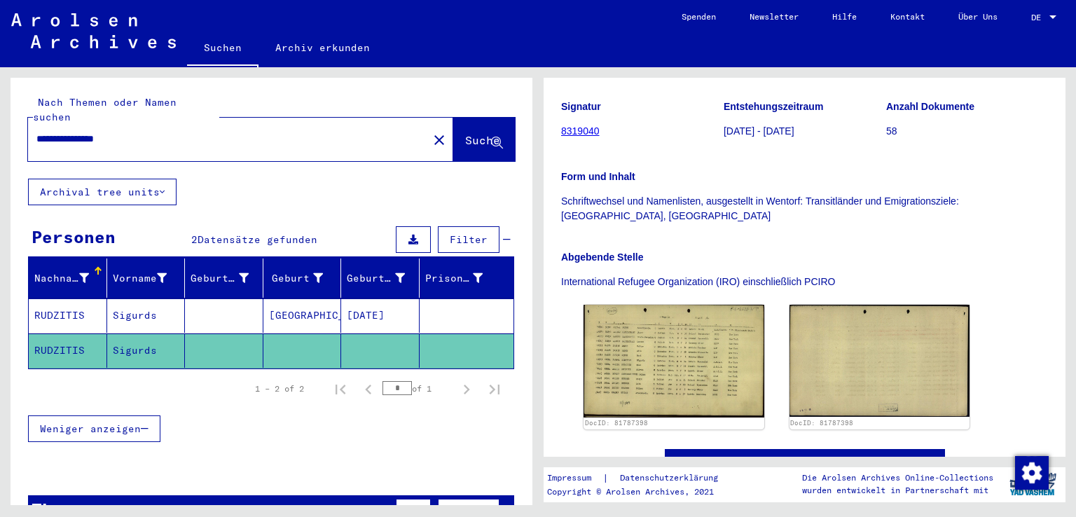
scroll to position [196, 0]
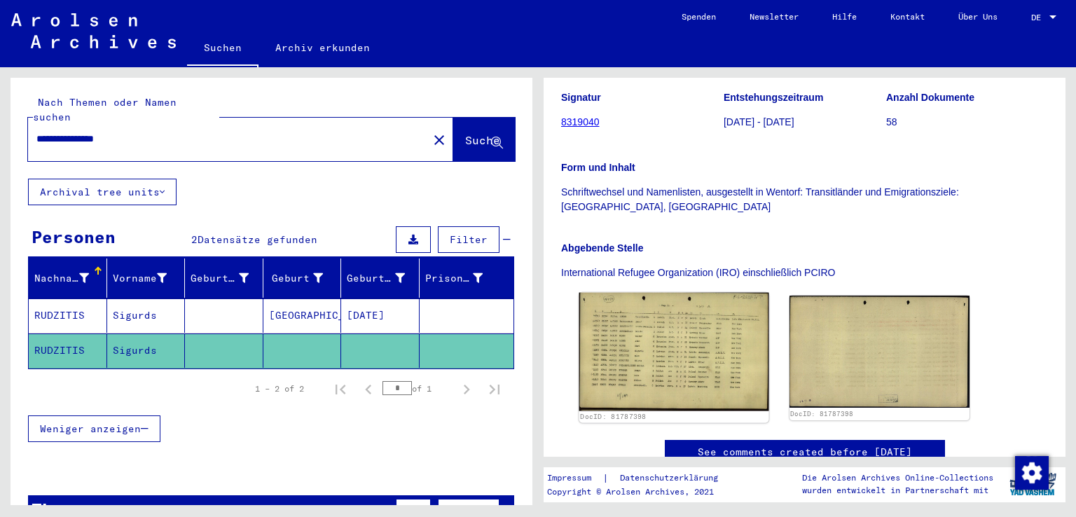
click at [700, 359] on img at bounding box center [673, 352] width 189 height 118
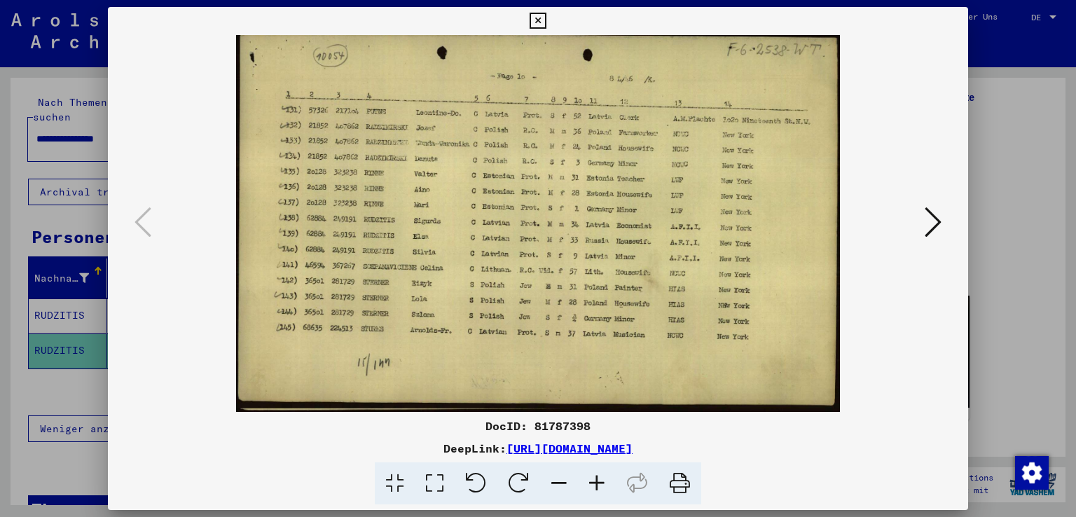
click at [601, 482] on icon at bounding box center [597, 483] width 38 height 43
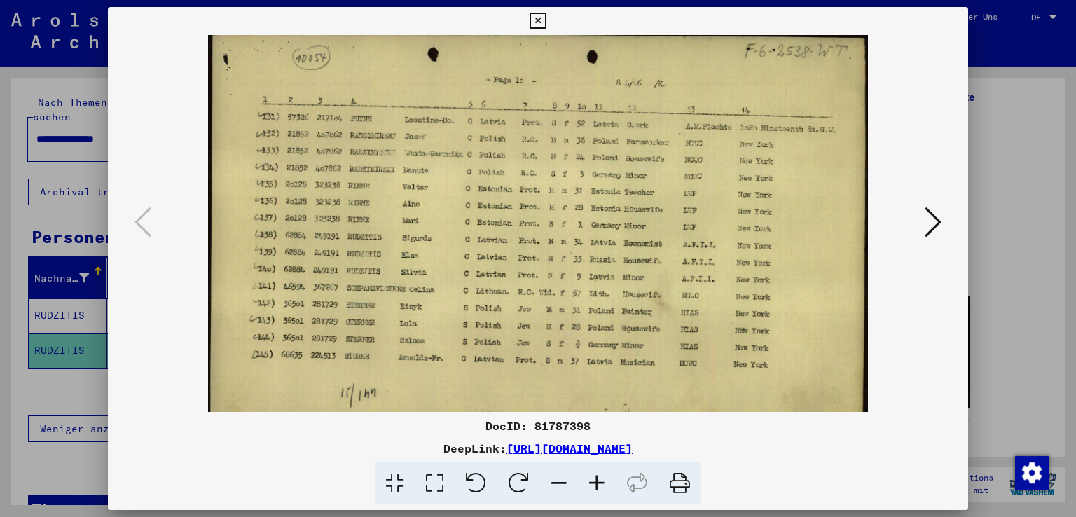
click at [601, 482] on icon at bounding box center [597, 483] width 38 height 43
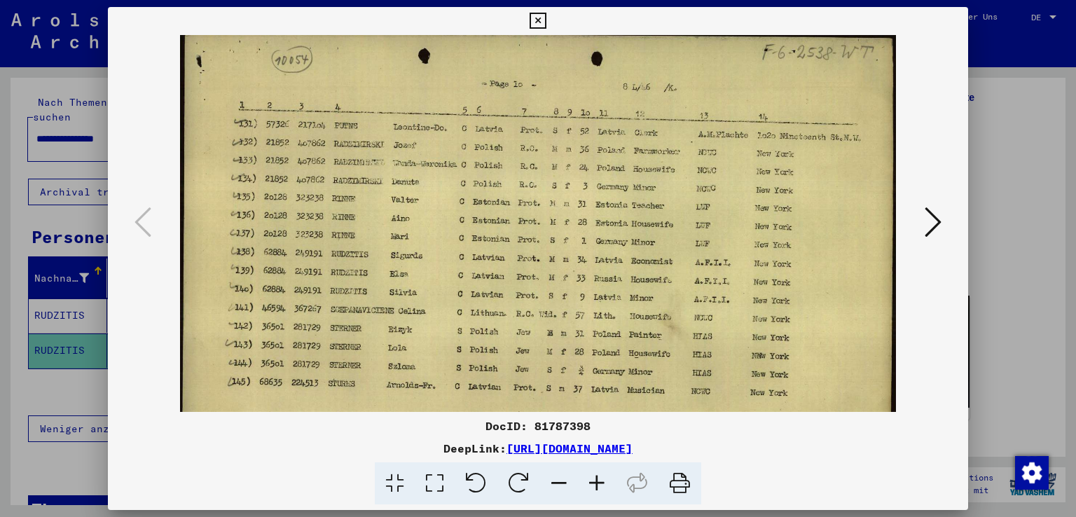
click at [601, 482] on icon at bounding box center [597, 483] width 38 height 43
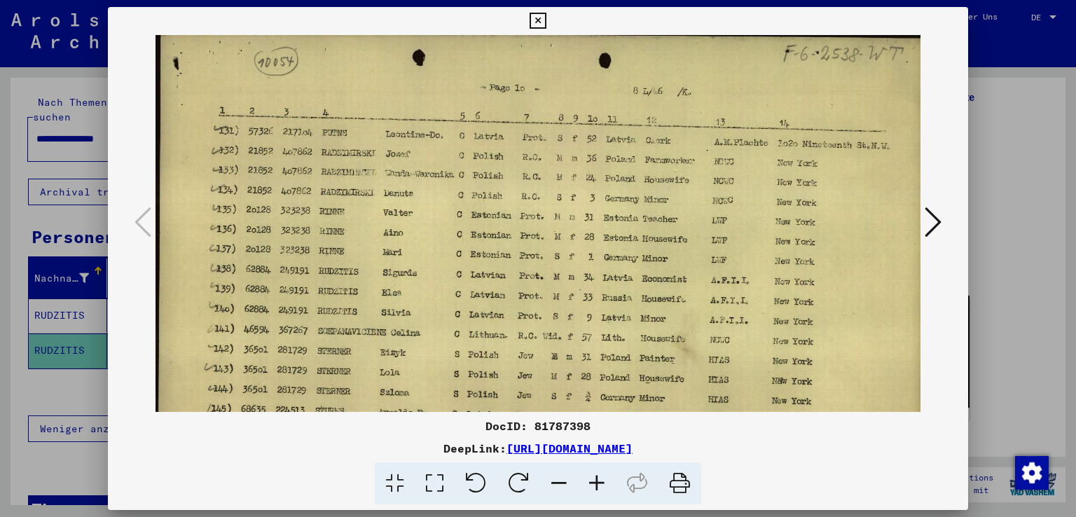
click at [601, 482] on icon at bounding box center [597, 483] width 38 height 43
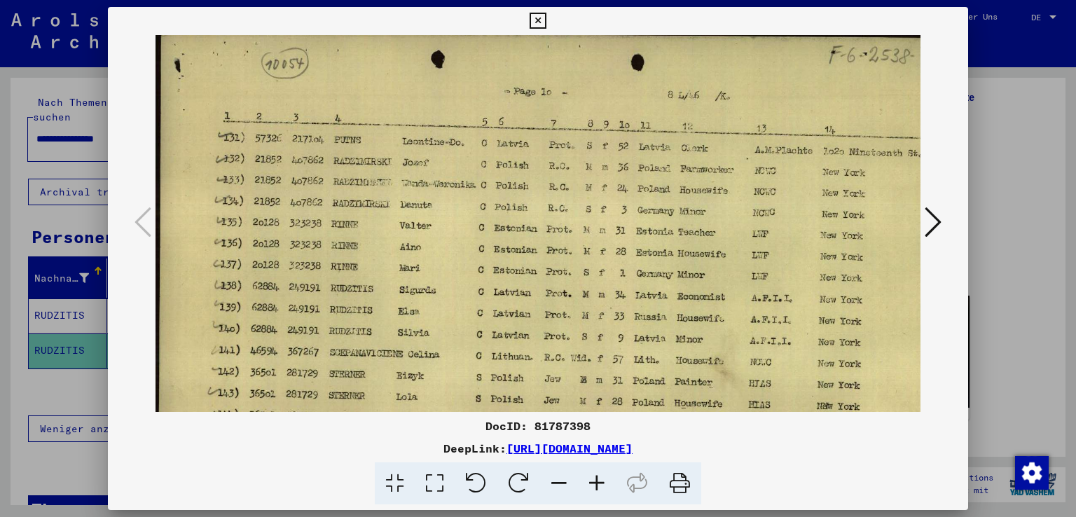
click at [601, 482] on icon at bounding box center [597, 483] width 38 height 43
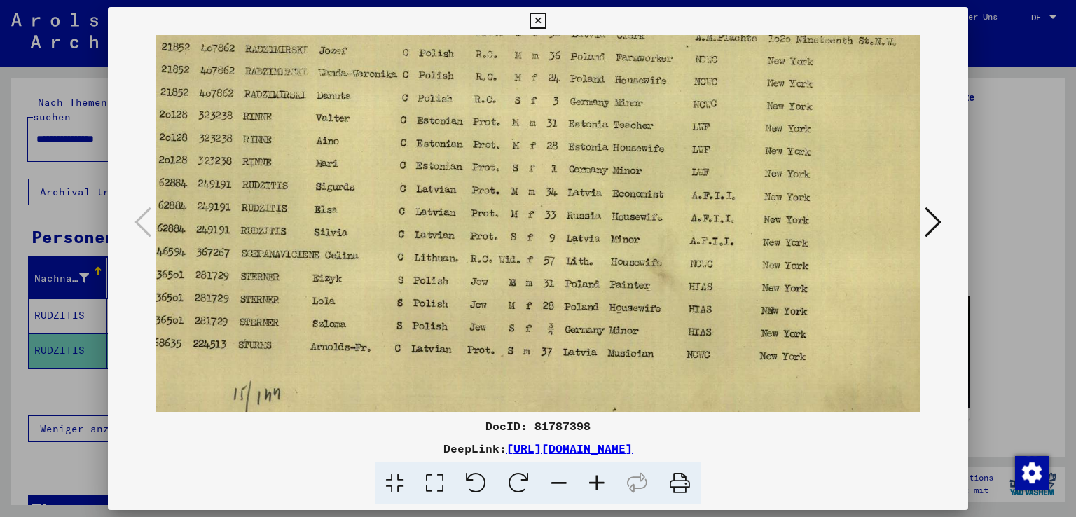
scroll to position [120, 103]
drag, startPoint x: 440, startPoint y: 374, endPoint x: 342, endPoint y: 258, distance: 151.5
click at [342, 258] on img at bounding box center [495, 191] width 884 height 552
click at [538, 20] on icon at bounding box center [537, 21] width 16 height 17
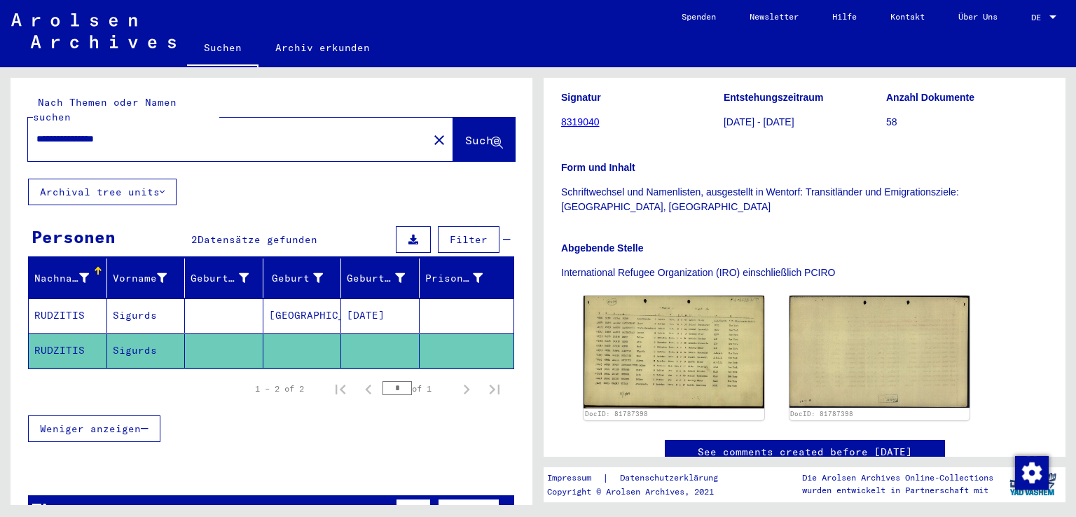
click at [93, 132] on input "**********" at bounding box center [227, 139] width 383 height 15
click at [465, 133] on span "Suche" at bounding box center [482, 140] width 35 height 14
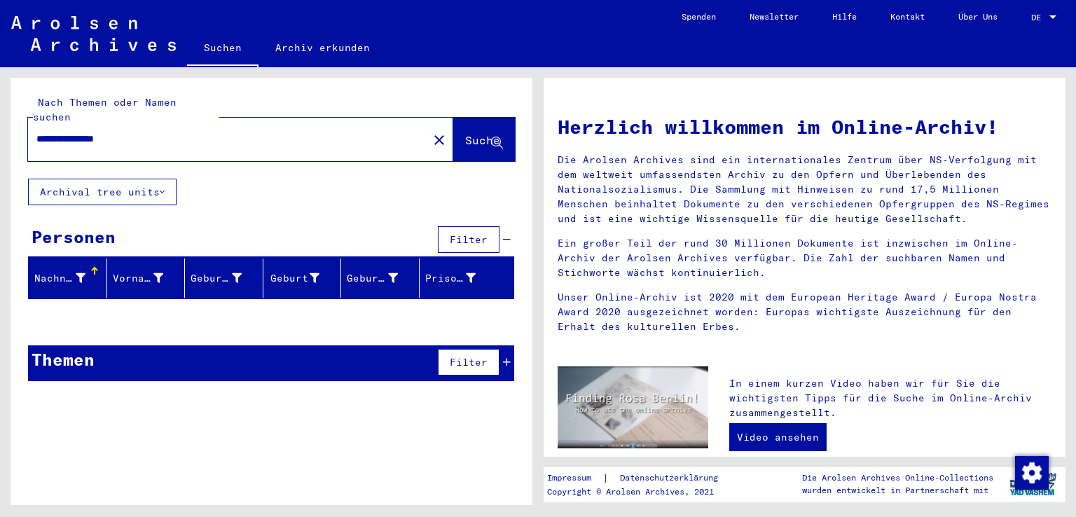
click at [153, 132] on input "**********" at bounding box center [223, 139] width 375 height 15
click at [465, 133] on span "Suche" at bounding box center [482, 140] width 35 height 14
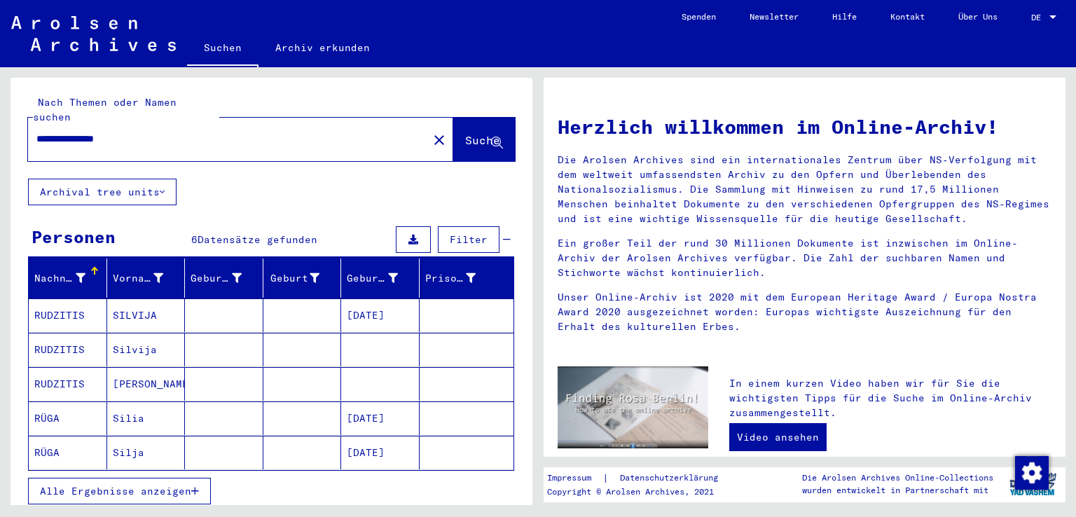
click at [78, 300] on mat-cell "RUDZITIS" at bounding box center [68, 315] width 78 height 34
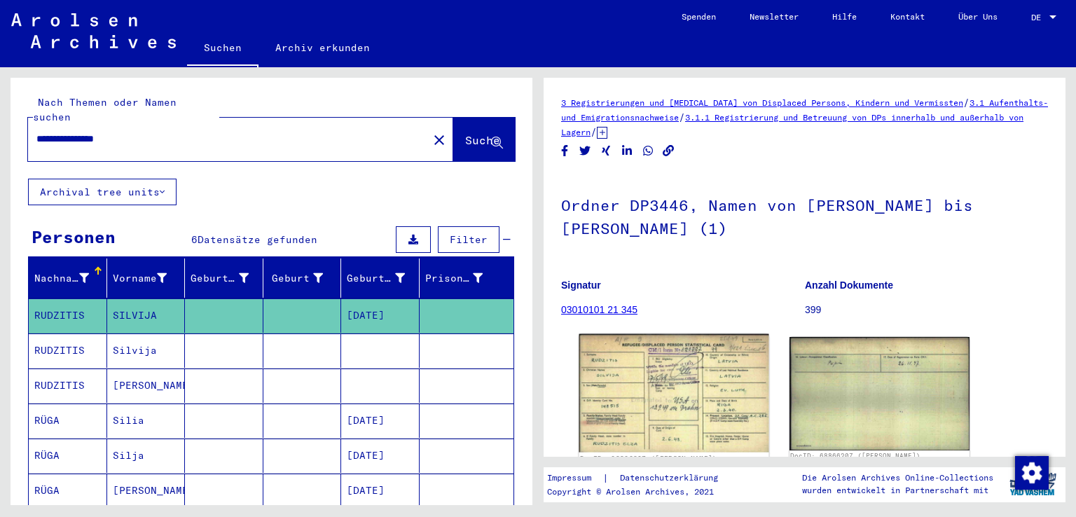
click at [613, 391] on img at bounding box center [673, 393] width 189 height 118
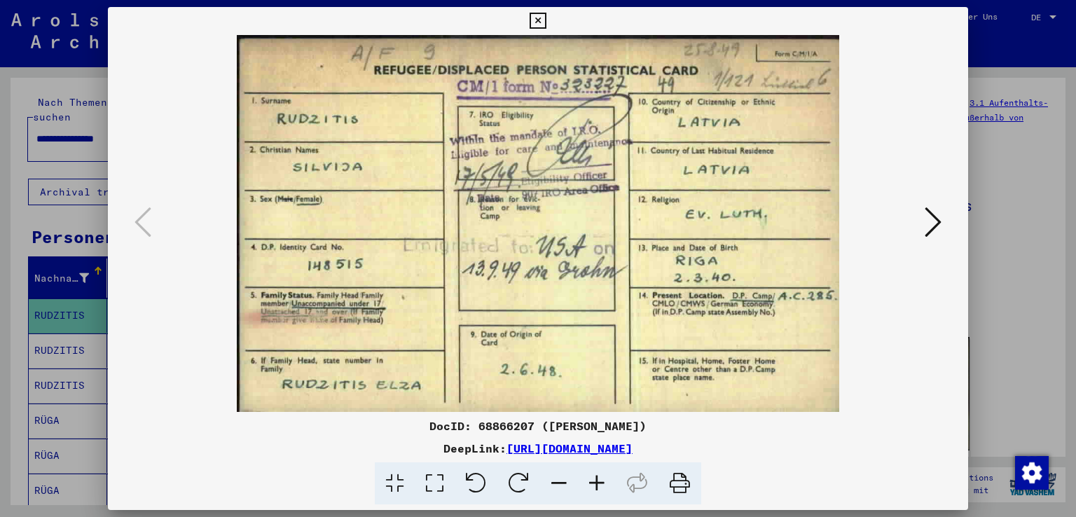
click at [538, 18] on icon at bounding box center [537, 21] width 16 height 17
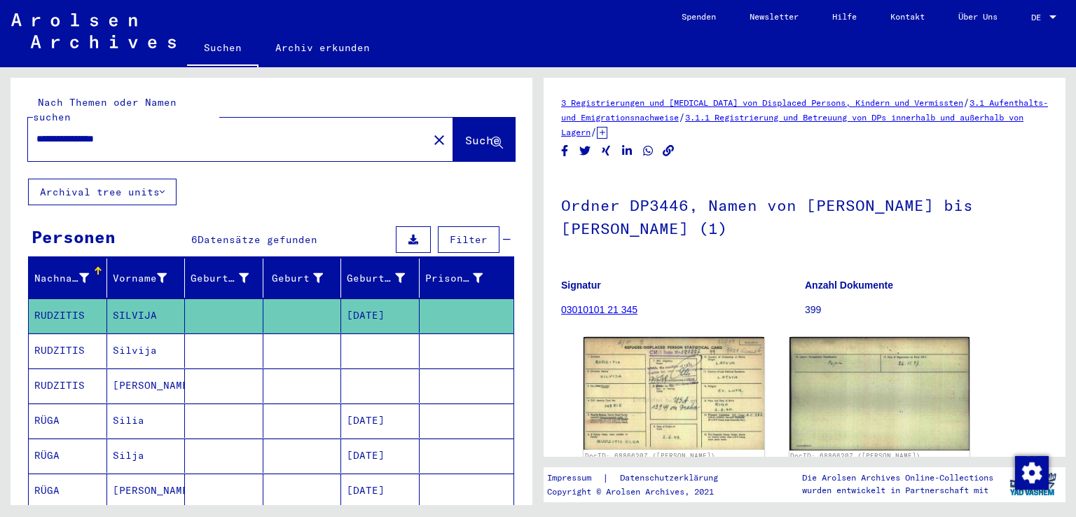
click at [74, 339] on mat-cell "RUDZITIS" at bounding box center [68, 350] width 78 height 34
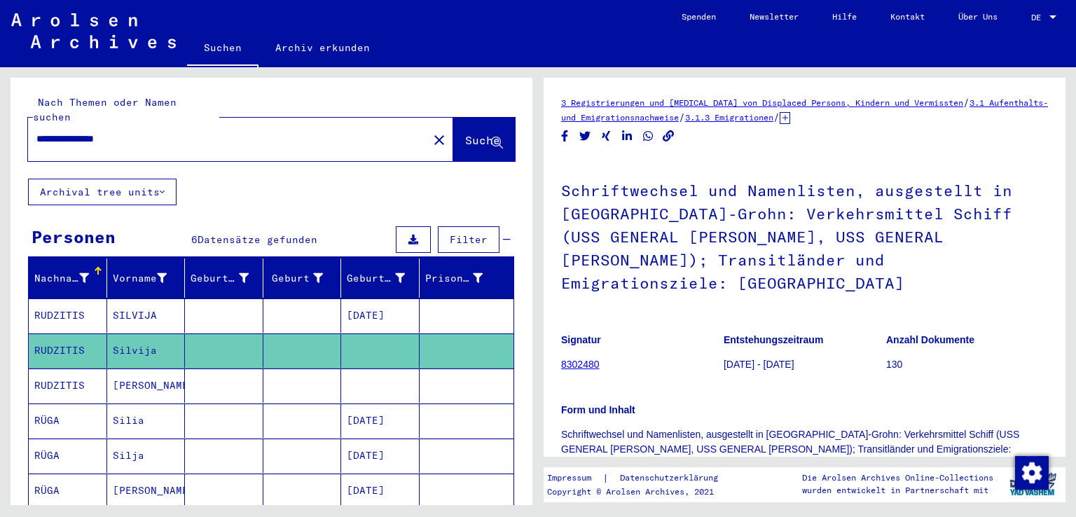
click at [68, 370] on mat-cell "RUDZITIS" at bounding box center [68, 385] width 78 height 34
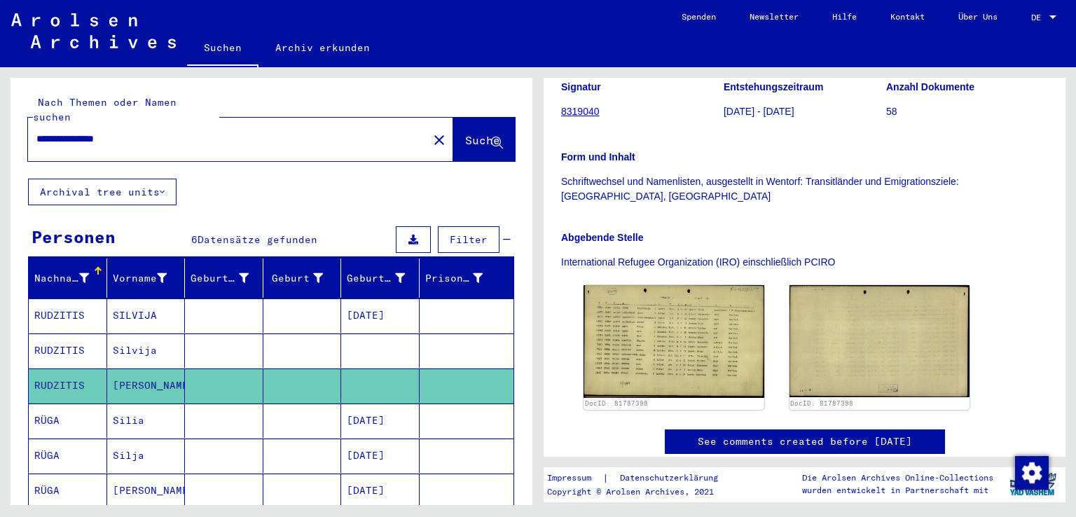
scroll to position [230, 0]
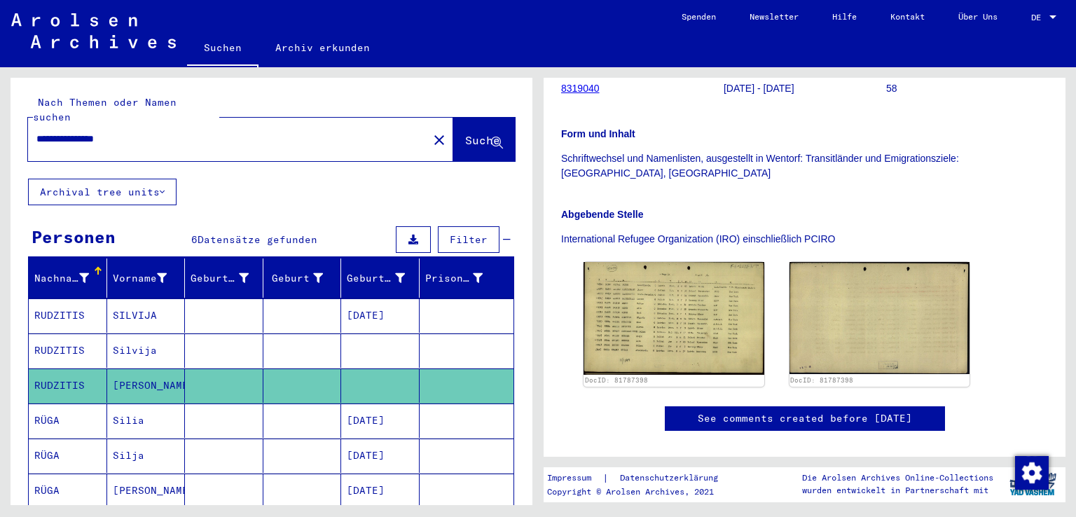
click at [65, 335] on mat-cell "RUDZITIS" at bounding box center [68, 350] width 78 height 34
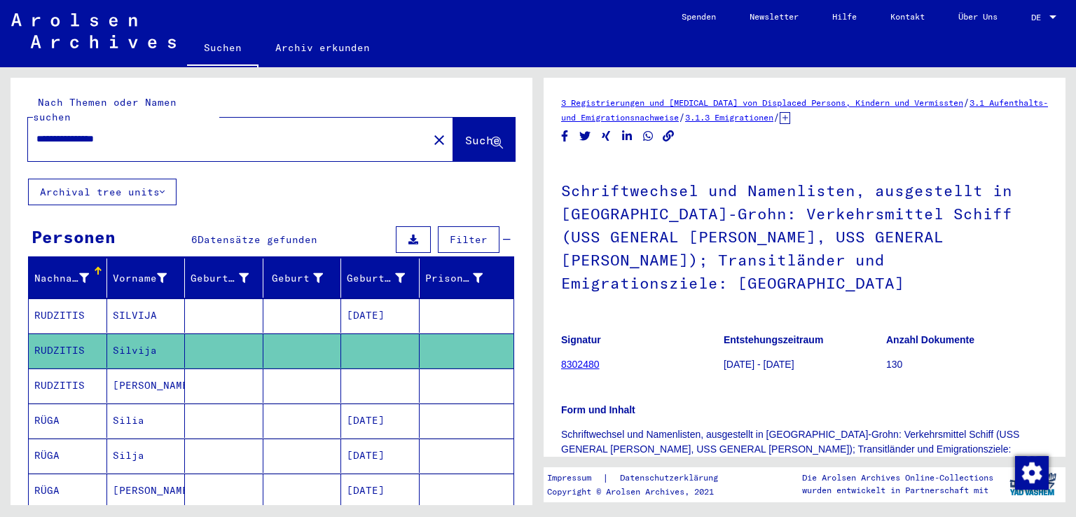
click at [90, 132] on input "**********" at bounding box center [227, 139] width 383 height 15
type input "**********"
click at [465, 133] on span "Suche" at bounding box center [482, 140] width 35 height 14
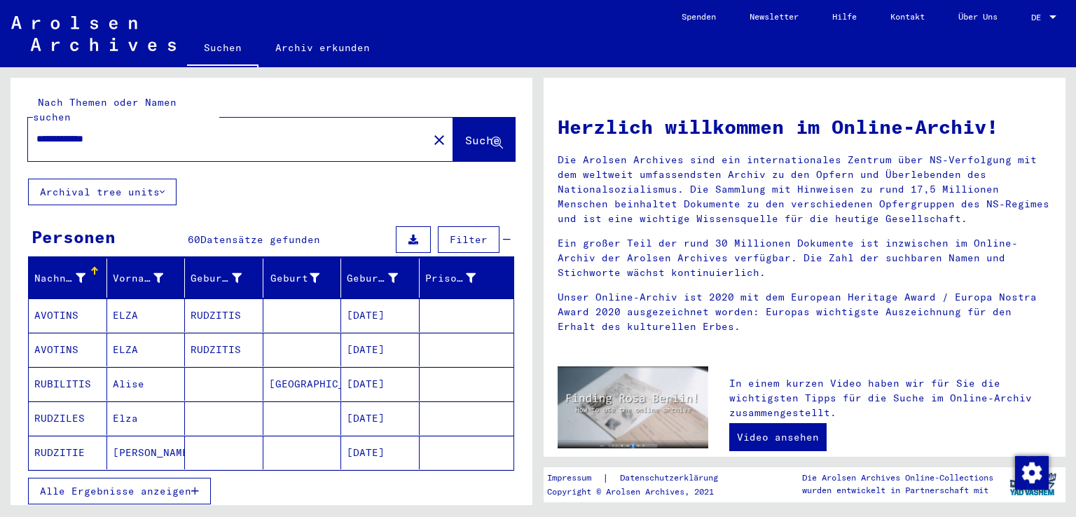
click at [134, 485] on span "Alle Ergebnisse anzeigen" at bounding box center [115, 491] width 151 height 13
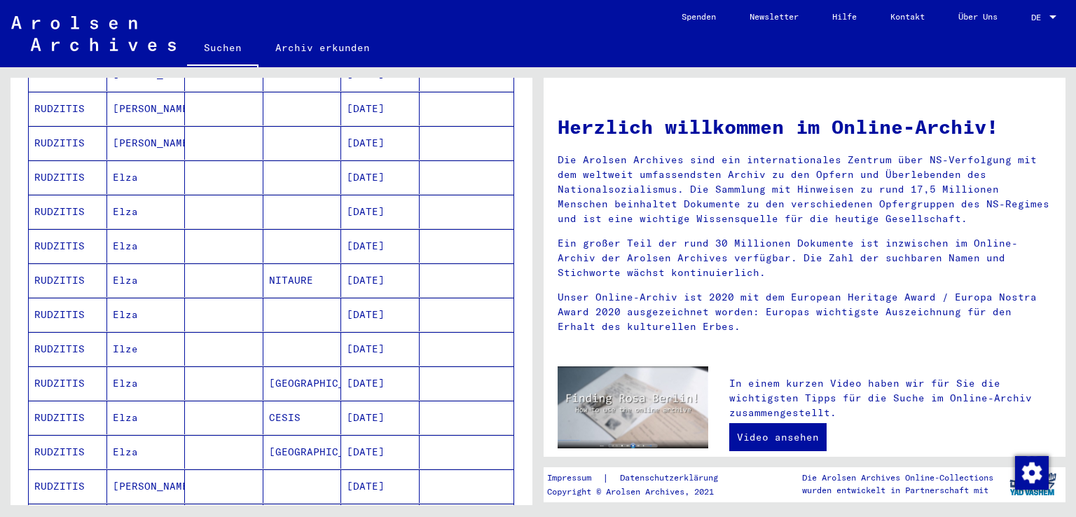
scroll to position [434, 0]
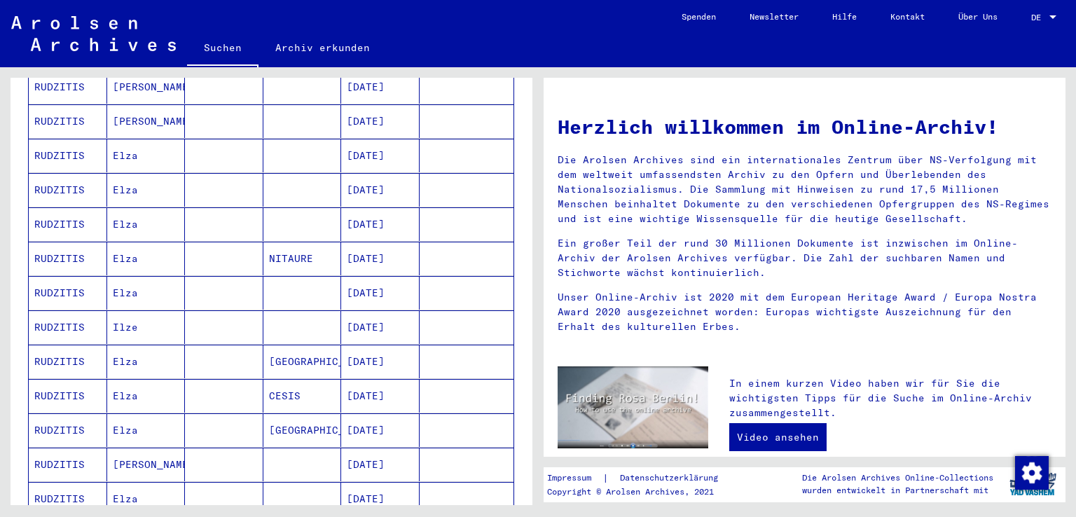
click at [62, 276] on mat-cell "RUDZITIS" at bounding box center [68, 293] width 78 height 34
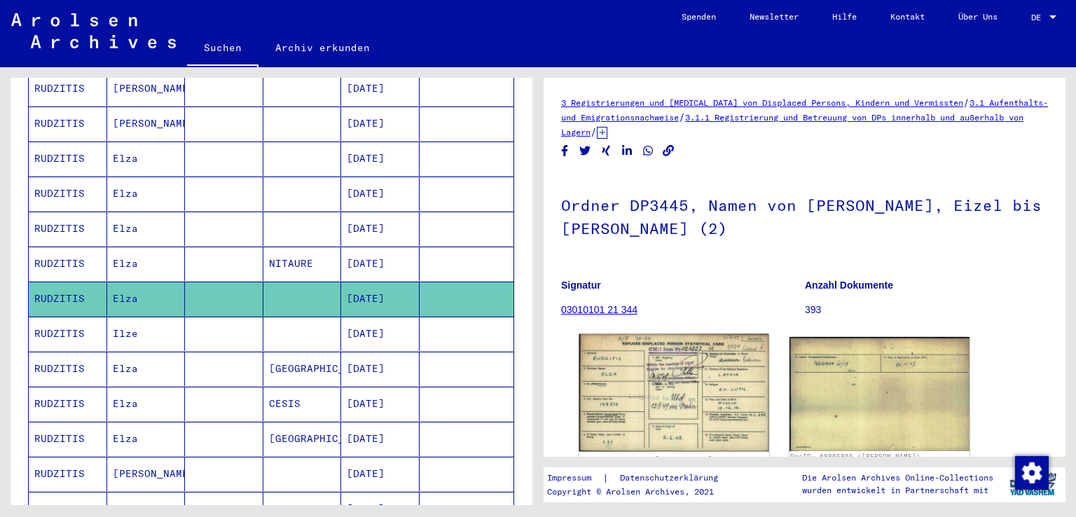
click at [632, 398] on img at bounding box center [673, 393] width 189 height 118
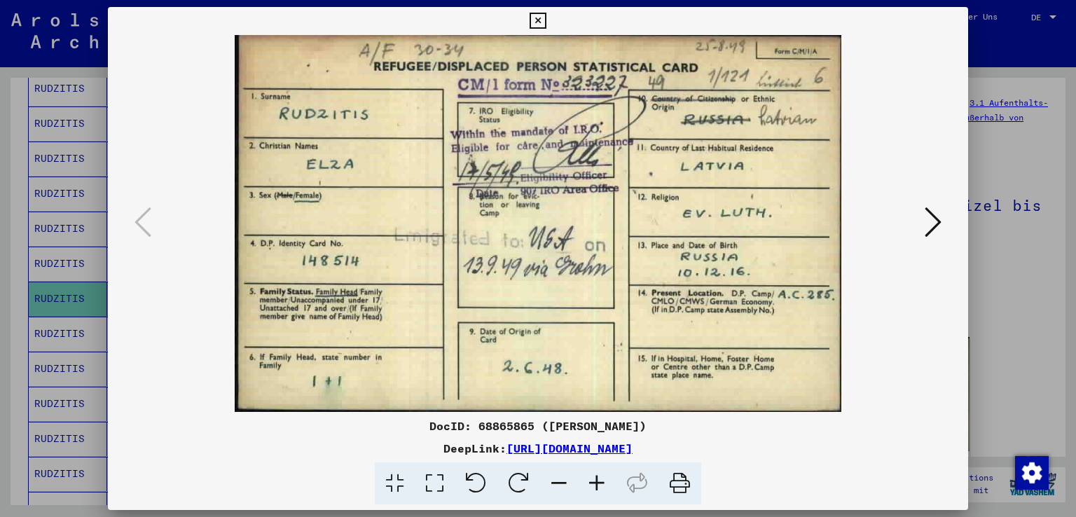
click at [536, 18] on icon at bounding box center [537, 21] width 16 height 17
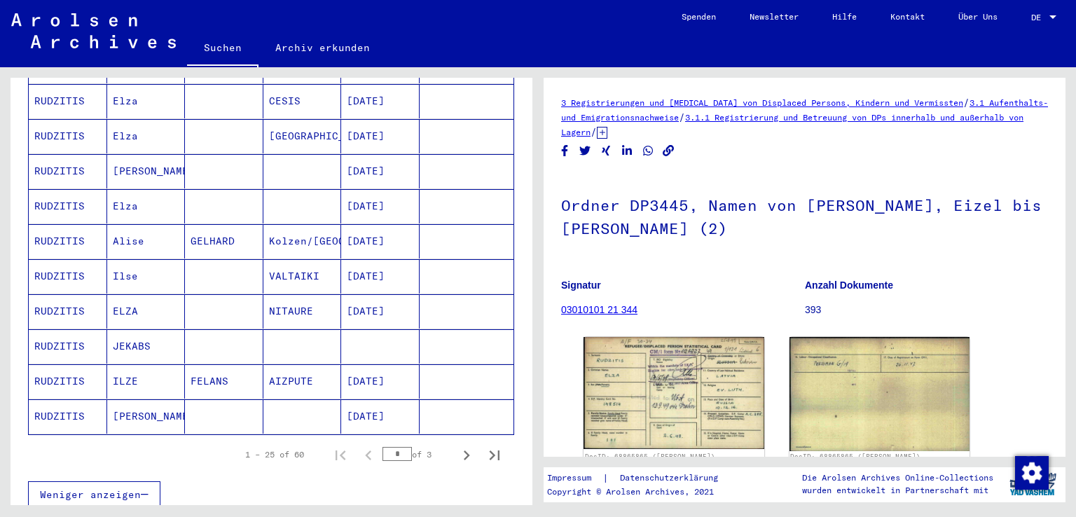
scroll to position [781, 0]
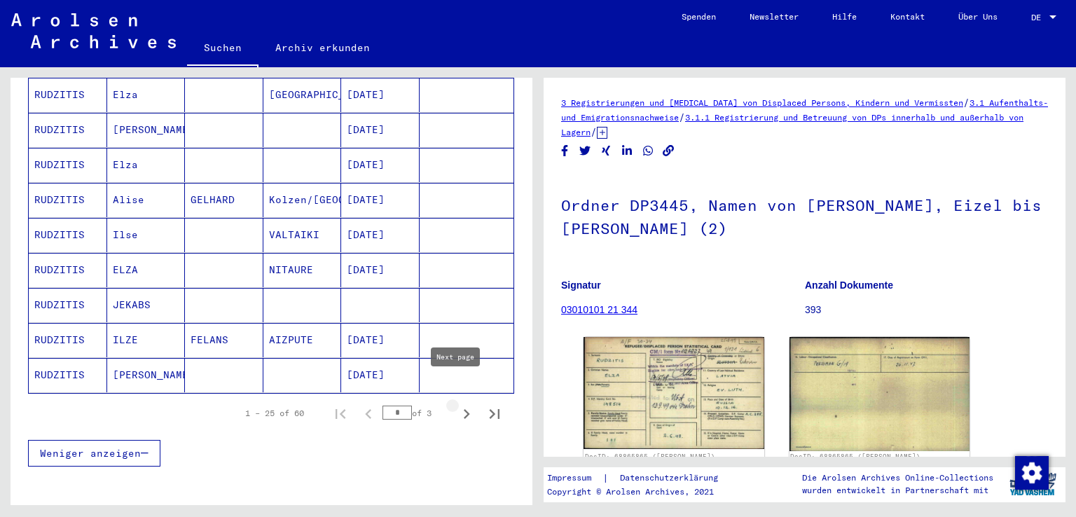
click at [464, 409] on icon "Next page" at bounding box center [467, 414] width 6 height 10
type input "*"
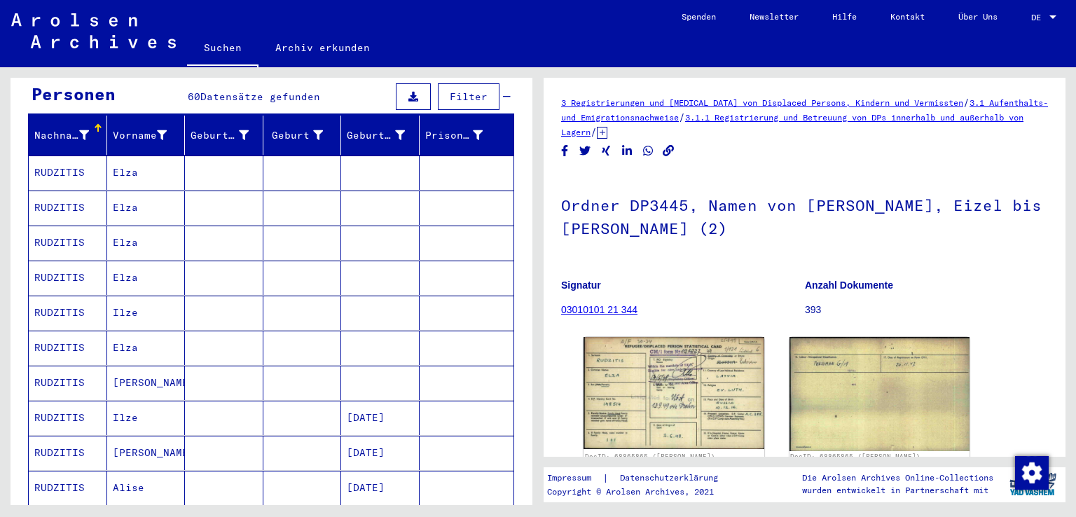
scroll to position [154, 0]
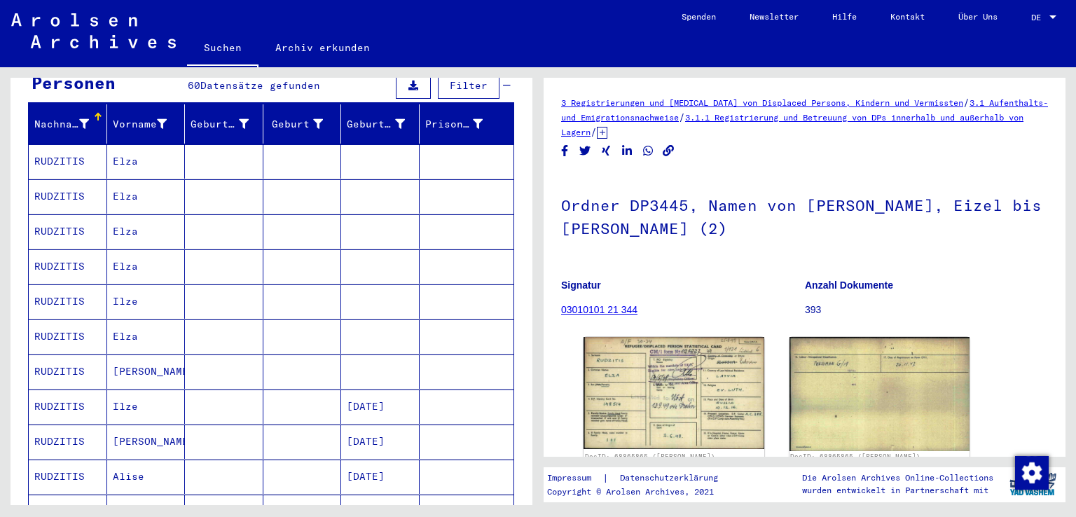
click at [71, 147] on mat-cell "RUDZITIS" at bounding box center [68, 161] width 78 height 34
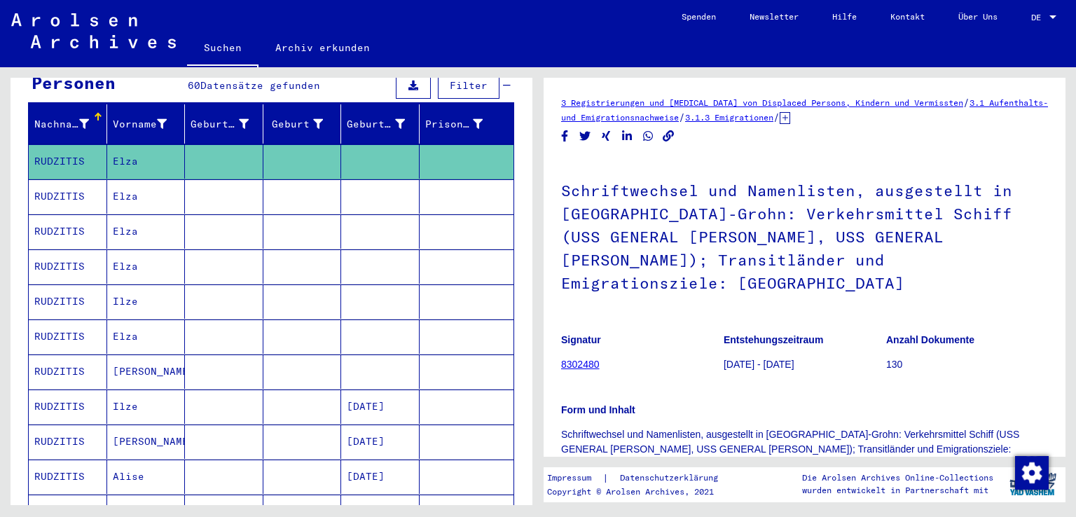
click at [72, 179] on mat-cell "RUDZITIS" at bounding box center [68, 196] width 78 height 34
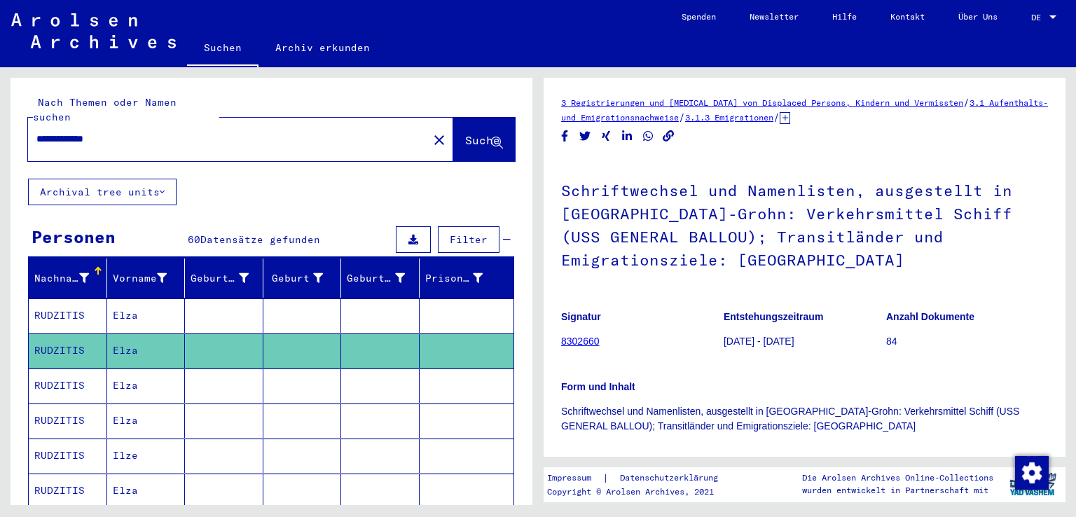
click at [151, 132] on input "**********" at bounding box center [227, 139] width 383 height 15
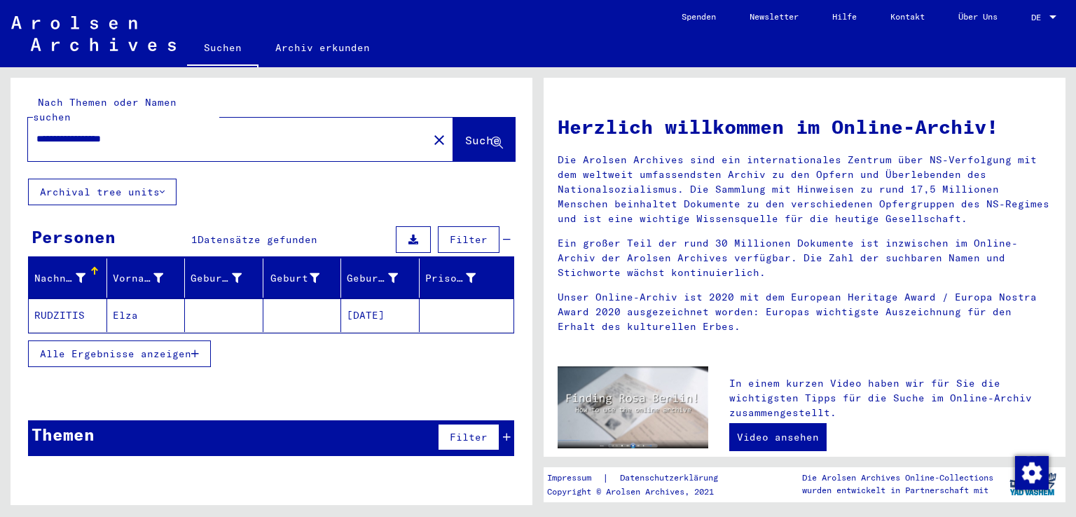
click at [67, 298] on mat-cell "RUDZITIS" at bounding box center [68, 315] width 78 height 34
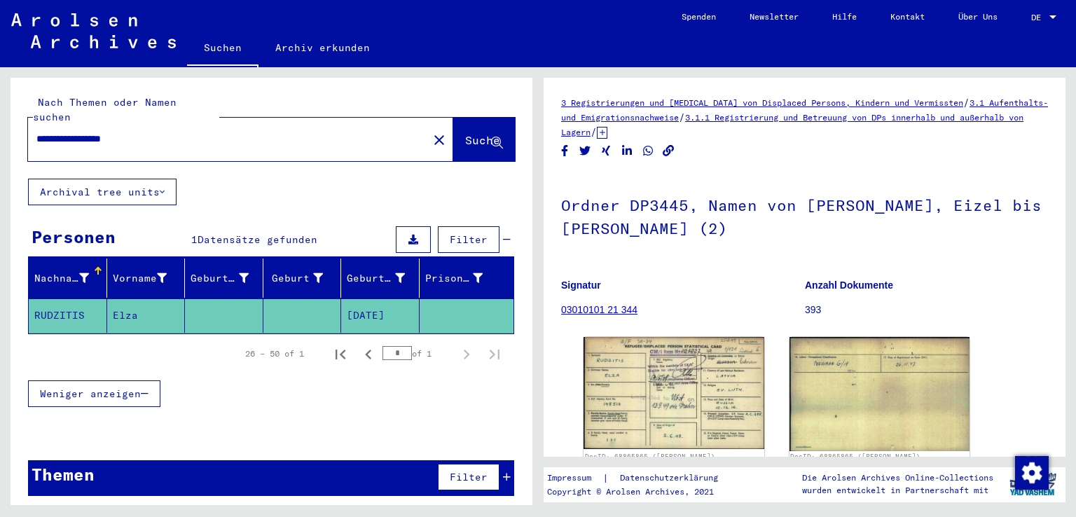
drag, startPoint x: 36, startPoint y: 126, endPoint x: 13, endPoint y: 127, distance: 23.1
click at [33, 127] on div "**********" at bounding box center [223, 139] width 391 height 32
click at [73, 132] on input "**********" at bounding box center [227, 139] width 383 height 15
type input "**********"
click at [476, 133] on span "Suche" at bounding box center [482, 140] width 35 height 14
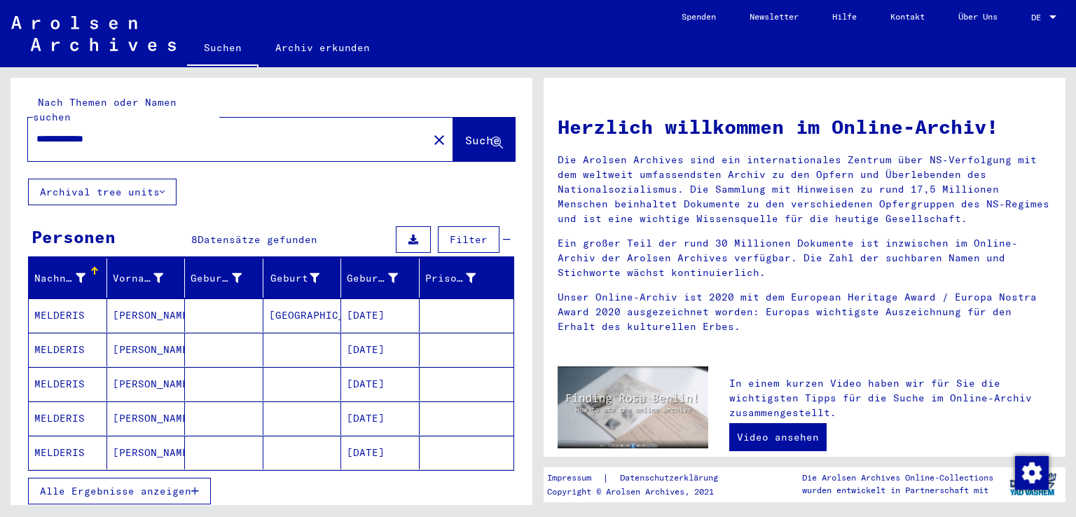
click at [63, 300] on mat-cell "MELDERIS" at bounding box center [68, 315] width 78 height 34
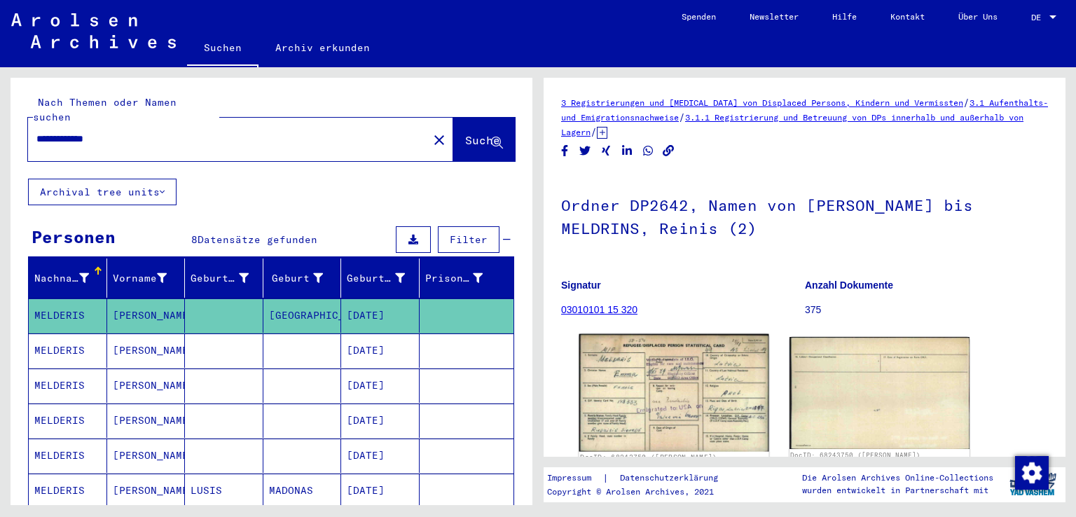
click at [636, 392] on img at bounding box center [673, 393] width 189 height 118
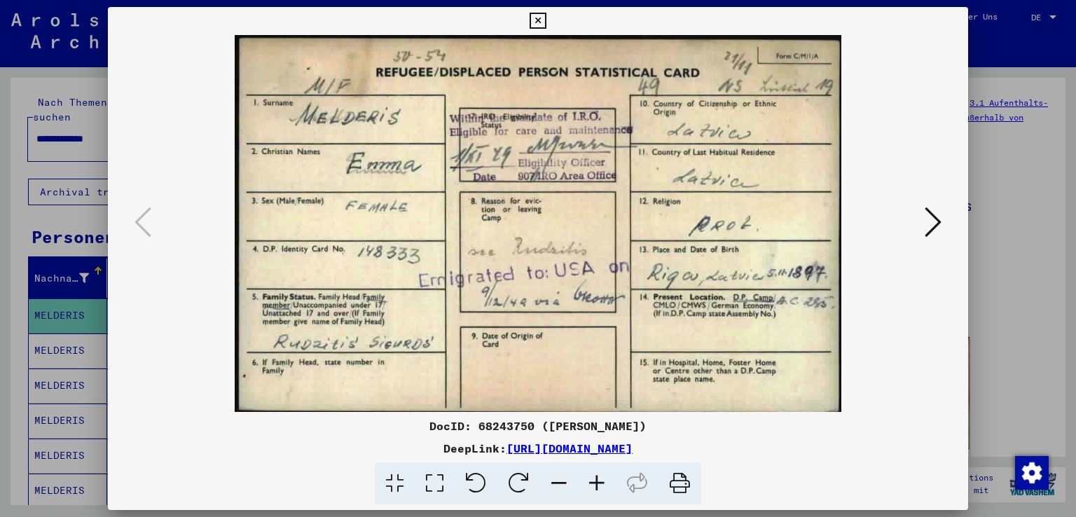
click at [538, 20] on icon at bounding box center [537, 21] width 16 height 17
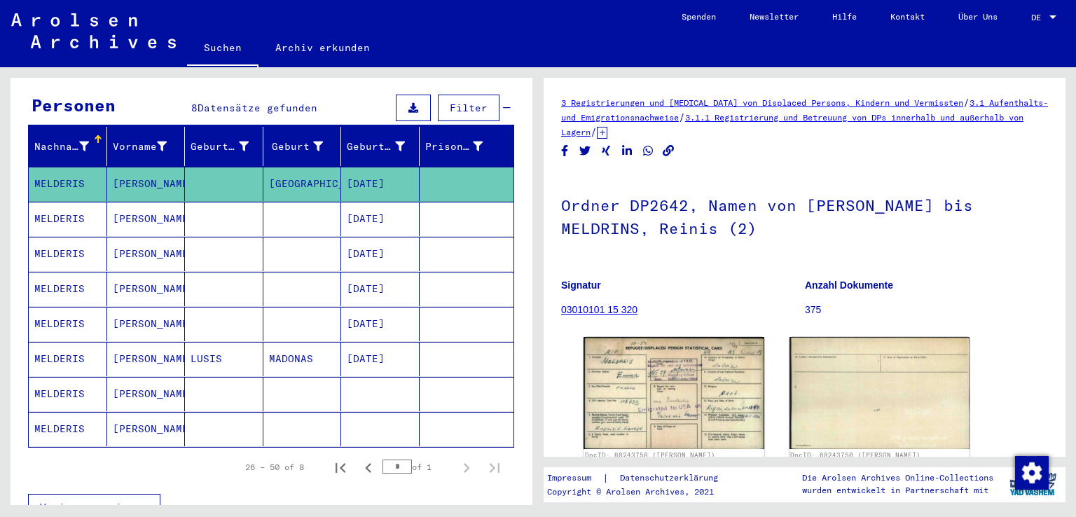
scroll to position [150, 0]
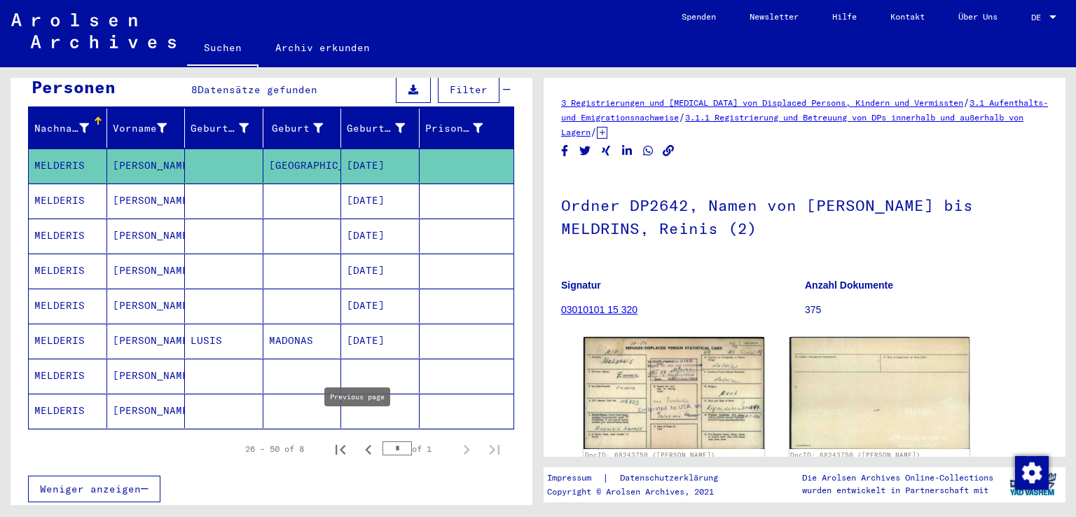
click at [365, 445] on icon "Previous page" at bounding box center [368, 450] width 6 height 10
type input "*"
click at [63, 359] on mat-cell "MELDERIS" at bounding box center [68, 376] width 78 height 34
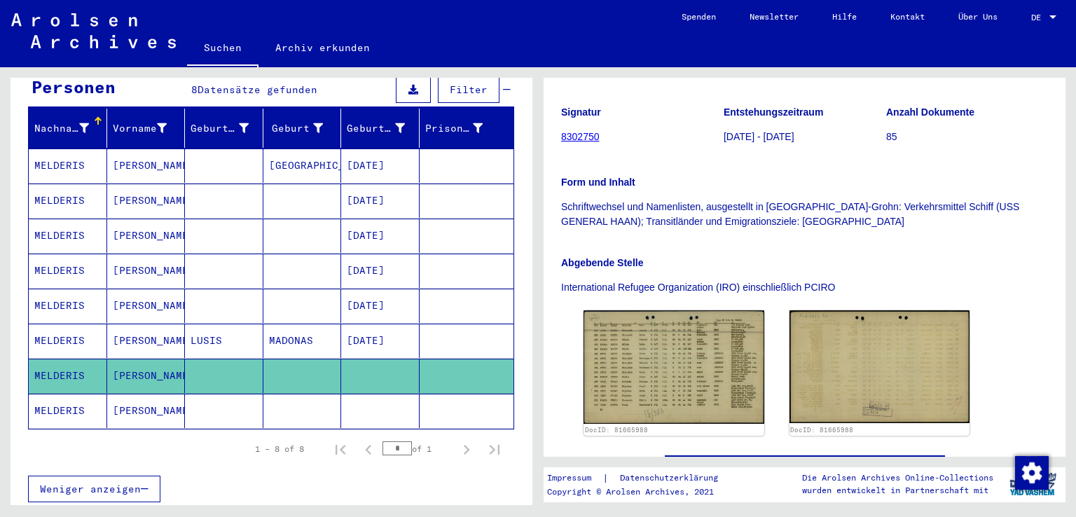
scroll to position [216, 0]
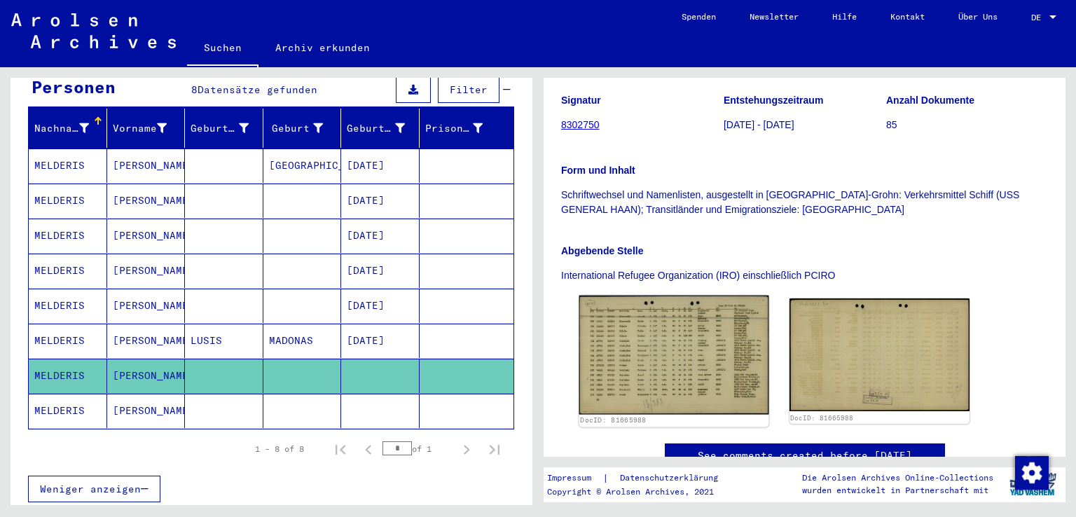
click at [640, 326] on img at bounding box center [673, 355] width 189 height 119
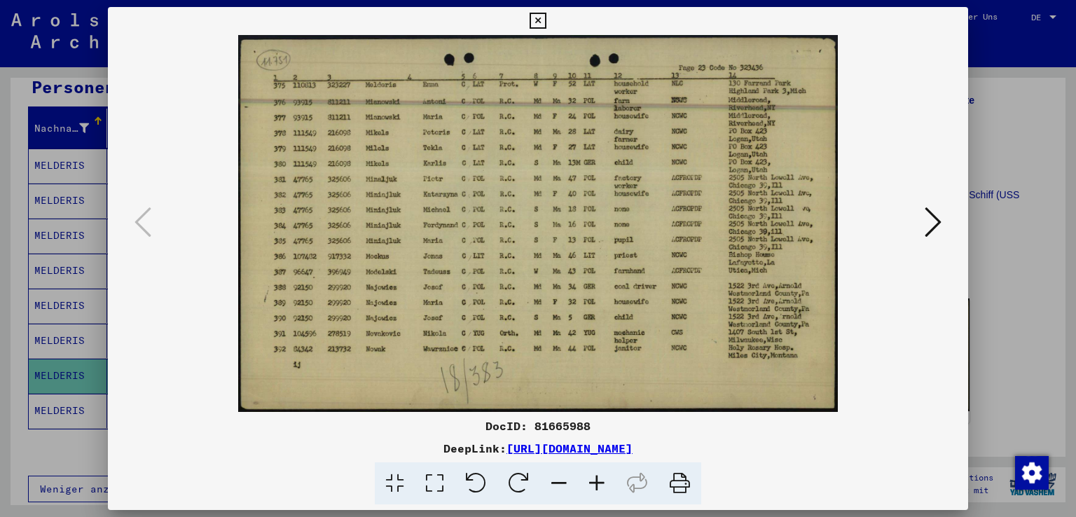
click at [599, 482] on icon at bounding box center [597, 483] width 38 height 43
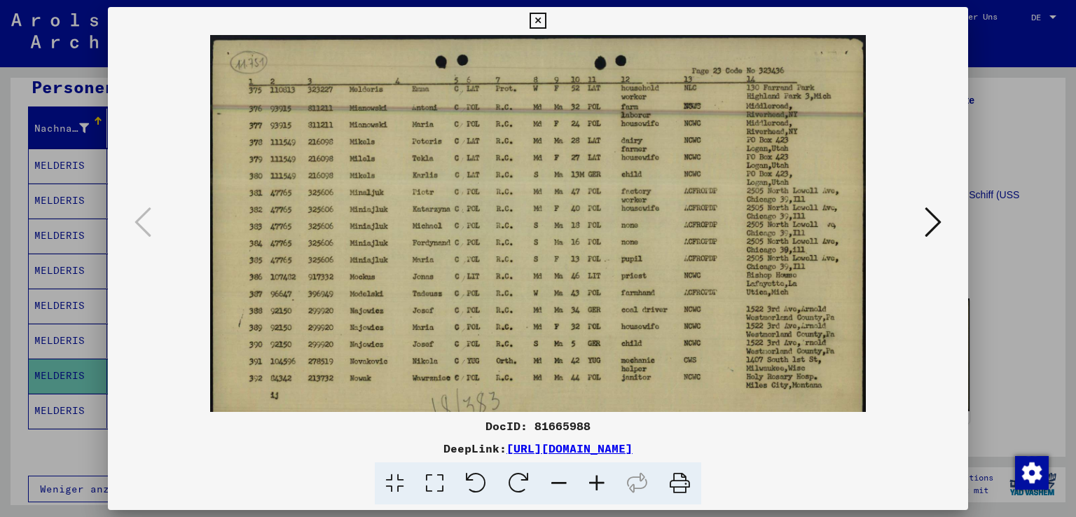
click at [599, 482] on icon at bounding box center [597, 483] width 38 height 43
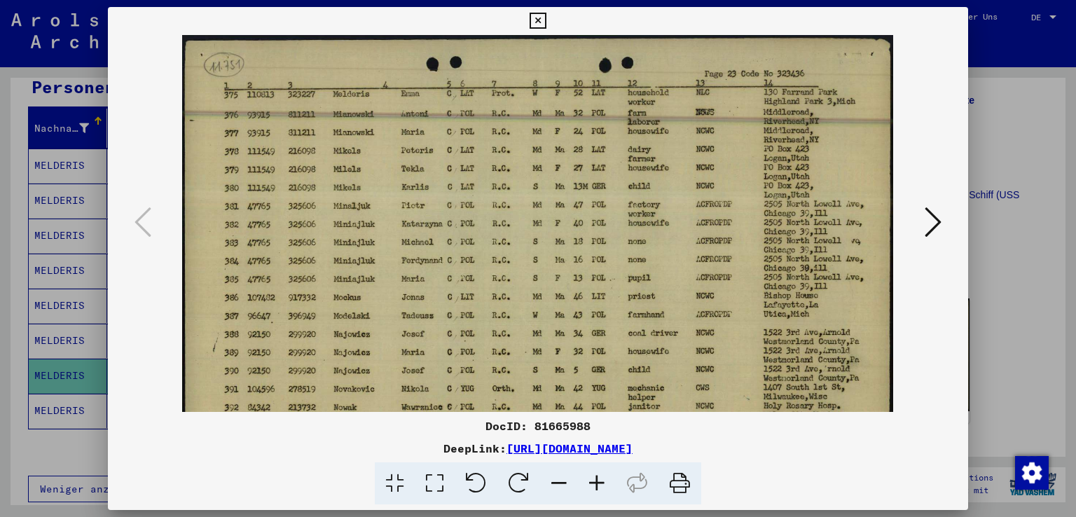
click at [599, 482] on icon at bounding box center [597, 483] width 38 height 43
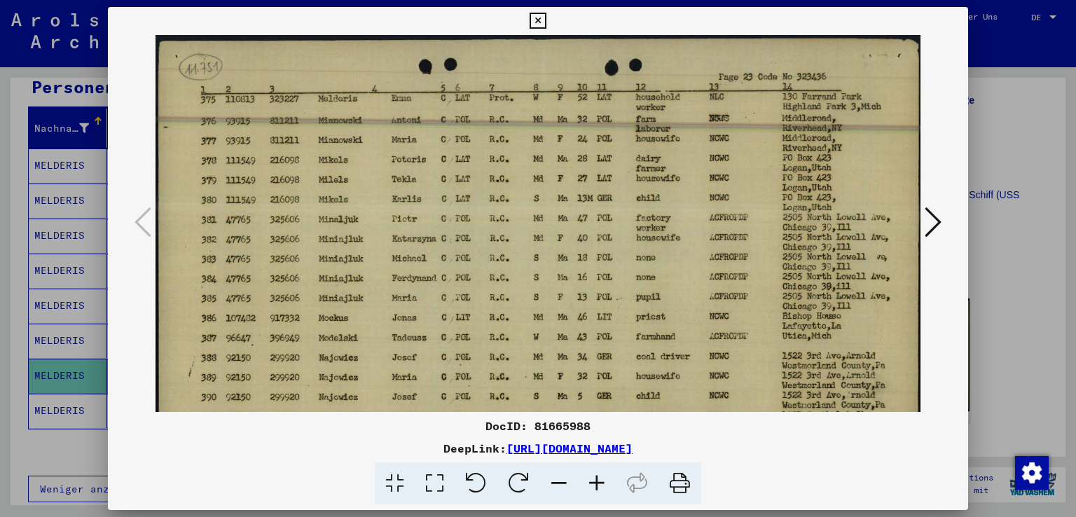
click at [599, 482] on icon at bounding box center [597, 483] width 38 height 43
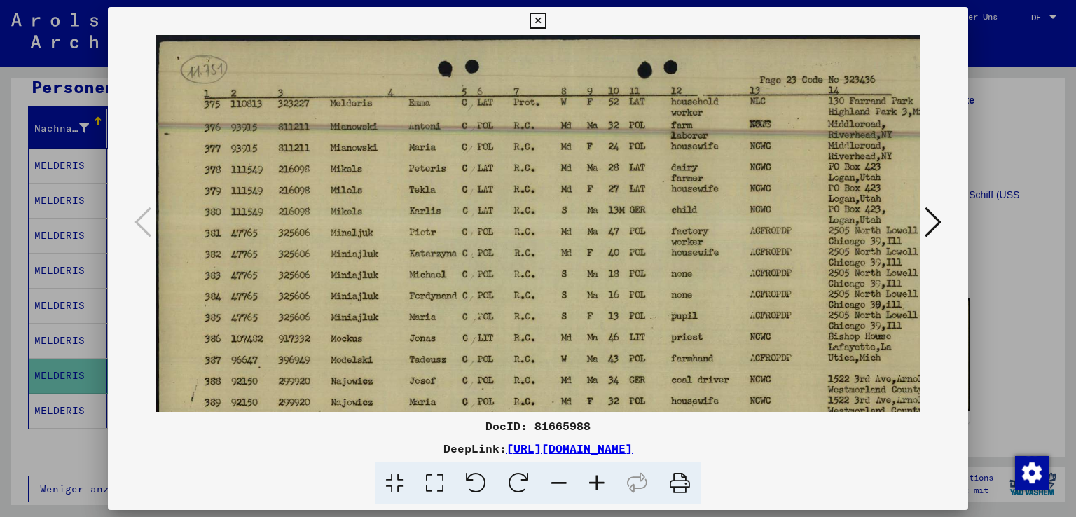
click at [599, 482] on icon at bounding box center [597, 483] width 38 height 43
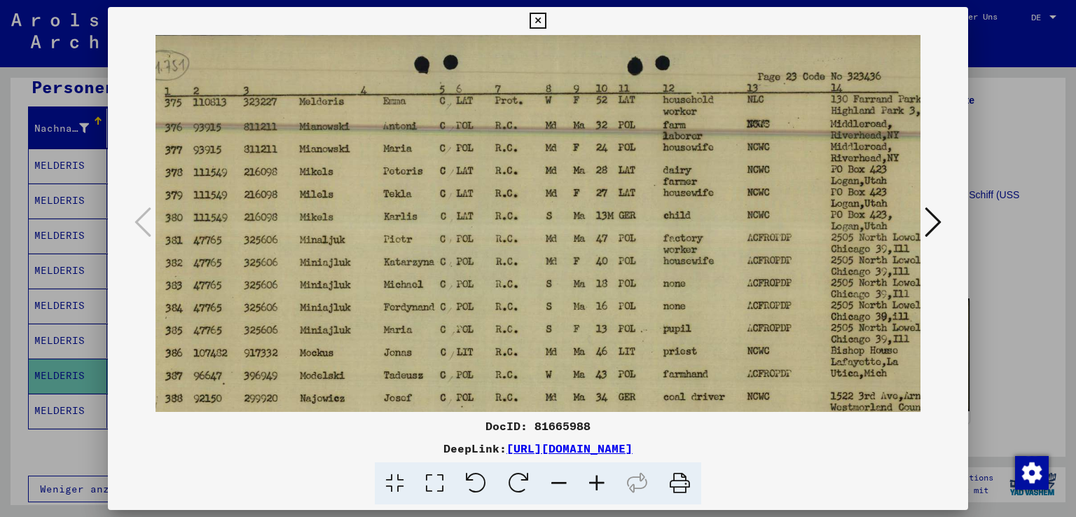
scroll to position [3, 43]
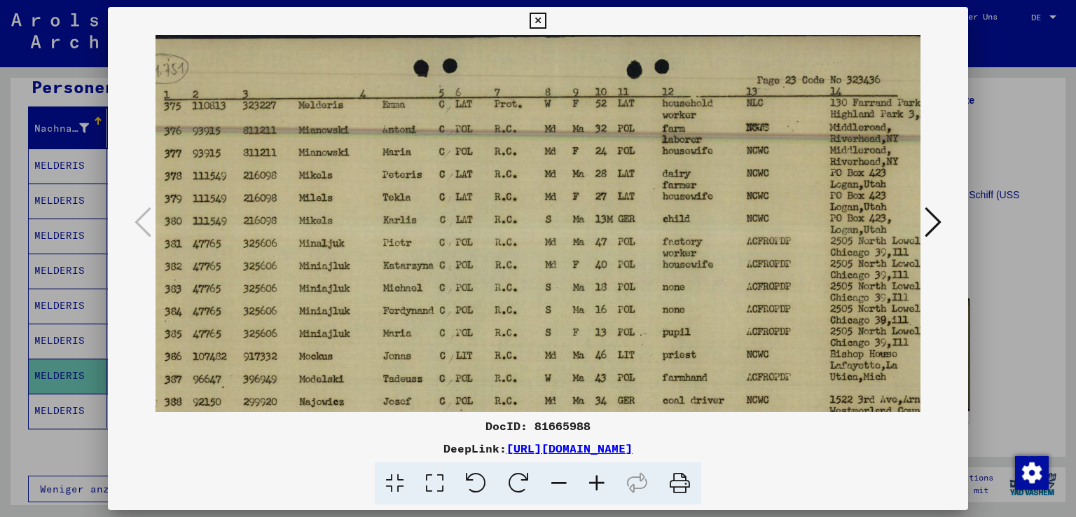
drag, startPoint x: 423, startPoint y: 357, endPoint x: 377, endPoint y: 361, distance: 46.3
click at [377, 361] on img at bounding box center [551, 308] width 878 height 552
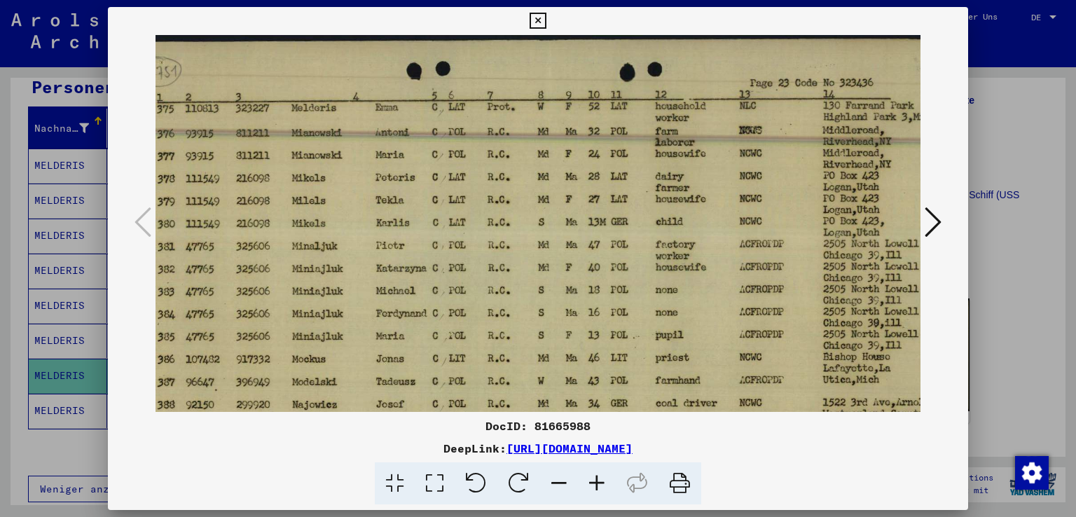
scroll to position [0, 50]
drag, startPoint x: 458, startPoint y: 191, endPoint x: 450, endPoint y: 228, distance: 38.1
click at [450, 228] on img at bounding box center [544, 311] width 878 height 552
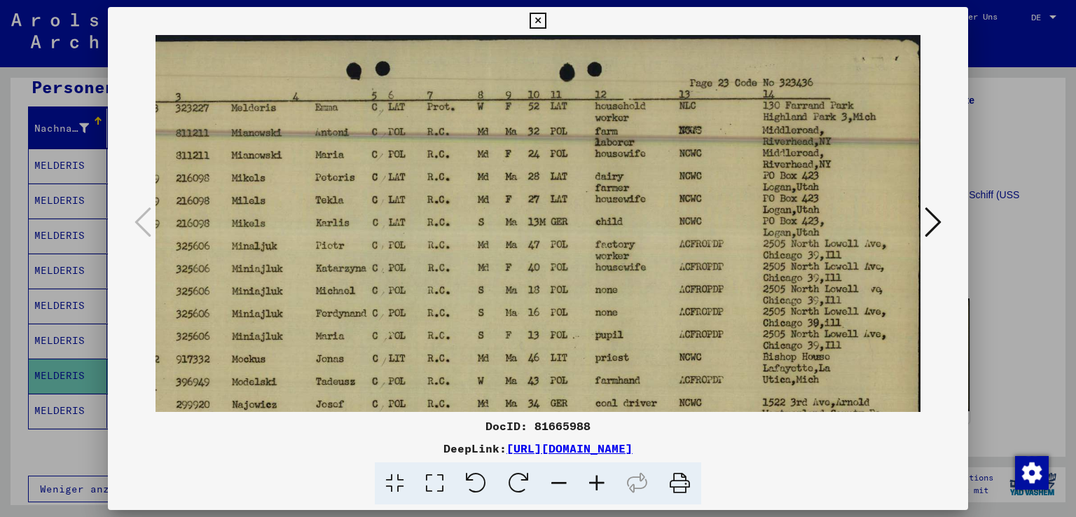
scroll to position [0, 111]
drag, startPoint x: 544, startPoint y: 228, endPoint x: 485, endPoint y: 235, distance: 59.9
click at [485, 235] on img at bounding box center [483, 311] width 878 height 552
